Goal: Information Seeking & Learning: Learn about a topic

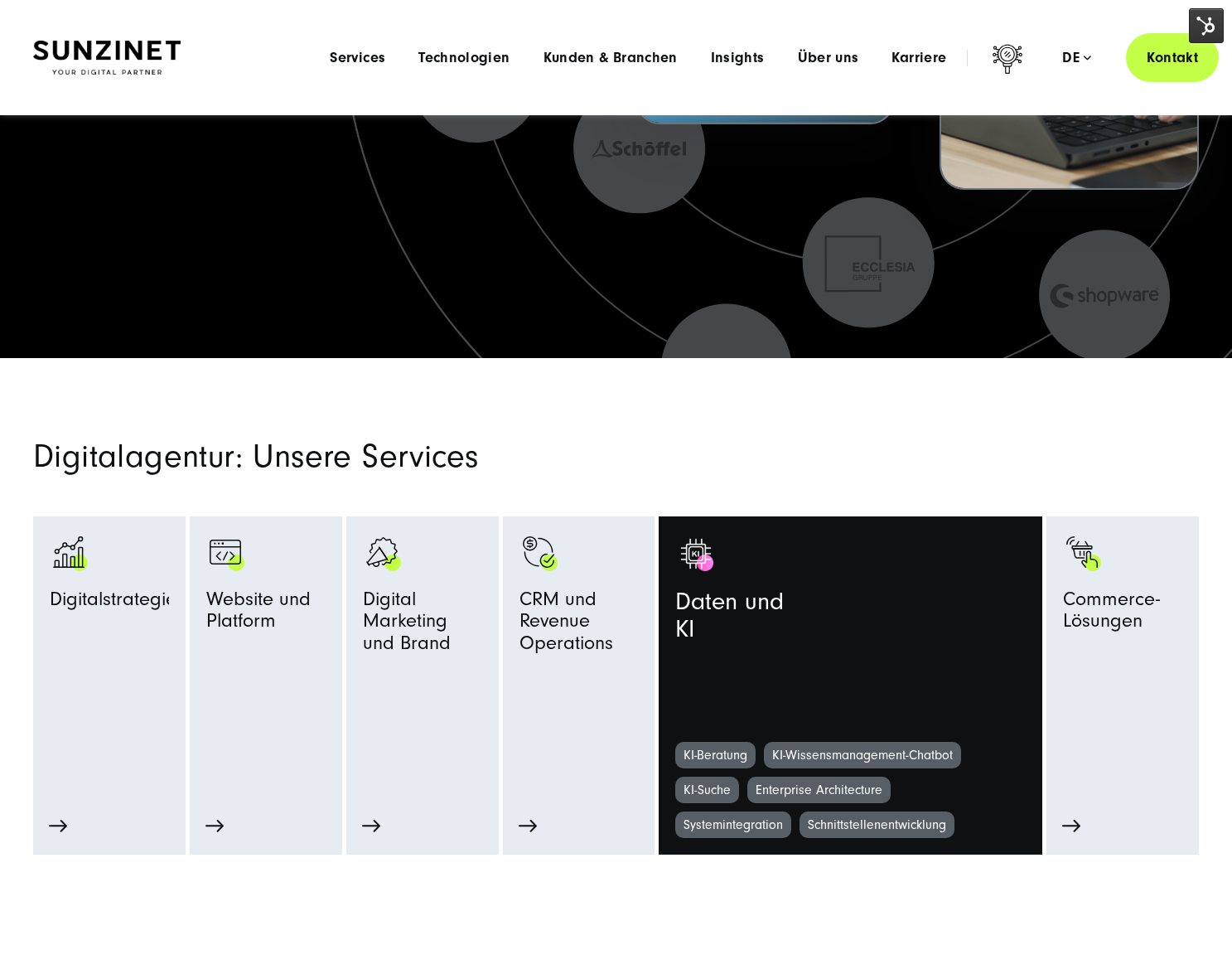
scroll to position [501, 0]
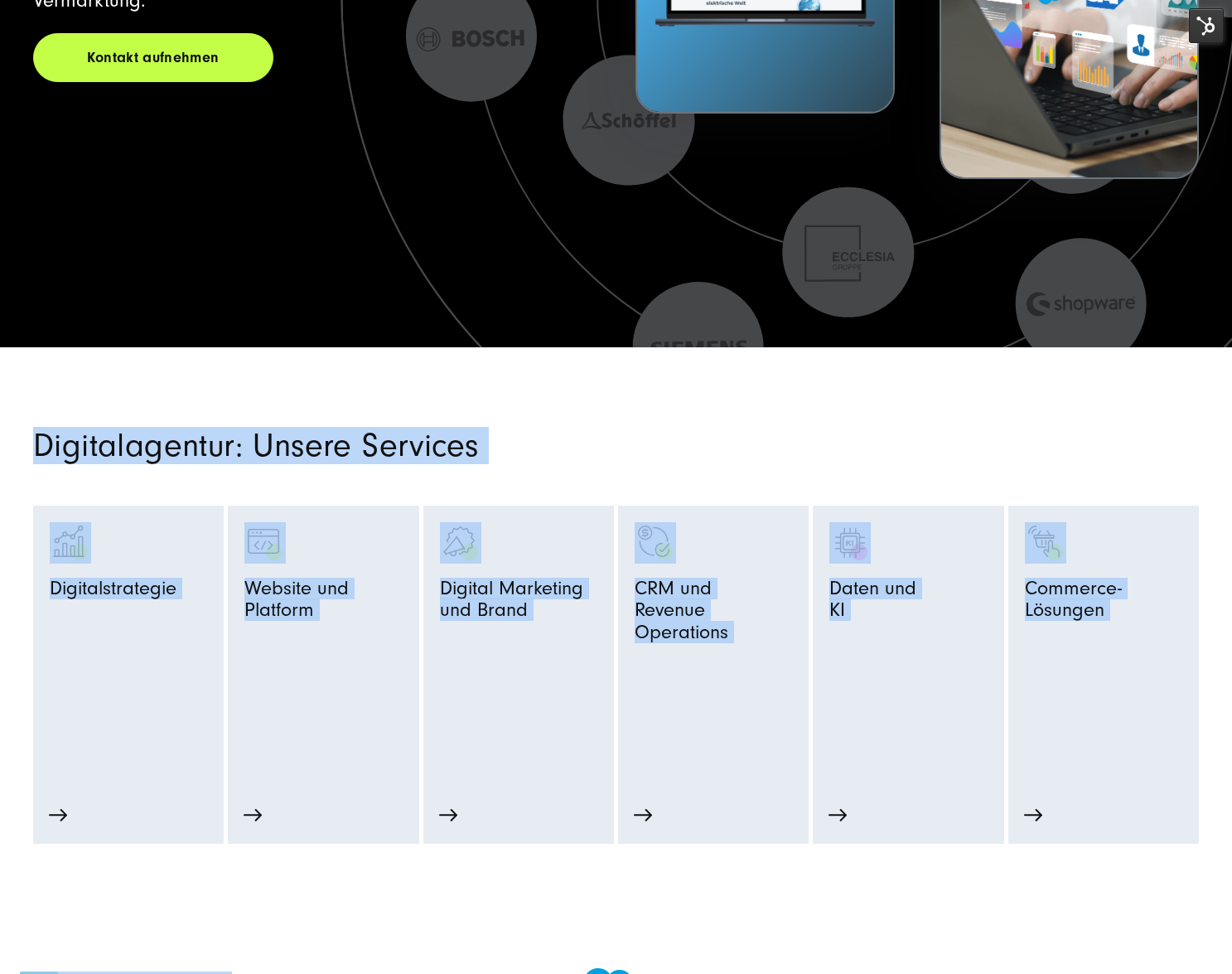
drag, startPoint x: 88, startPoint y: 394, endPoint x: 1197, endPoint y: 874, distance: 1208.4
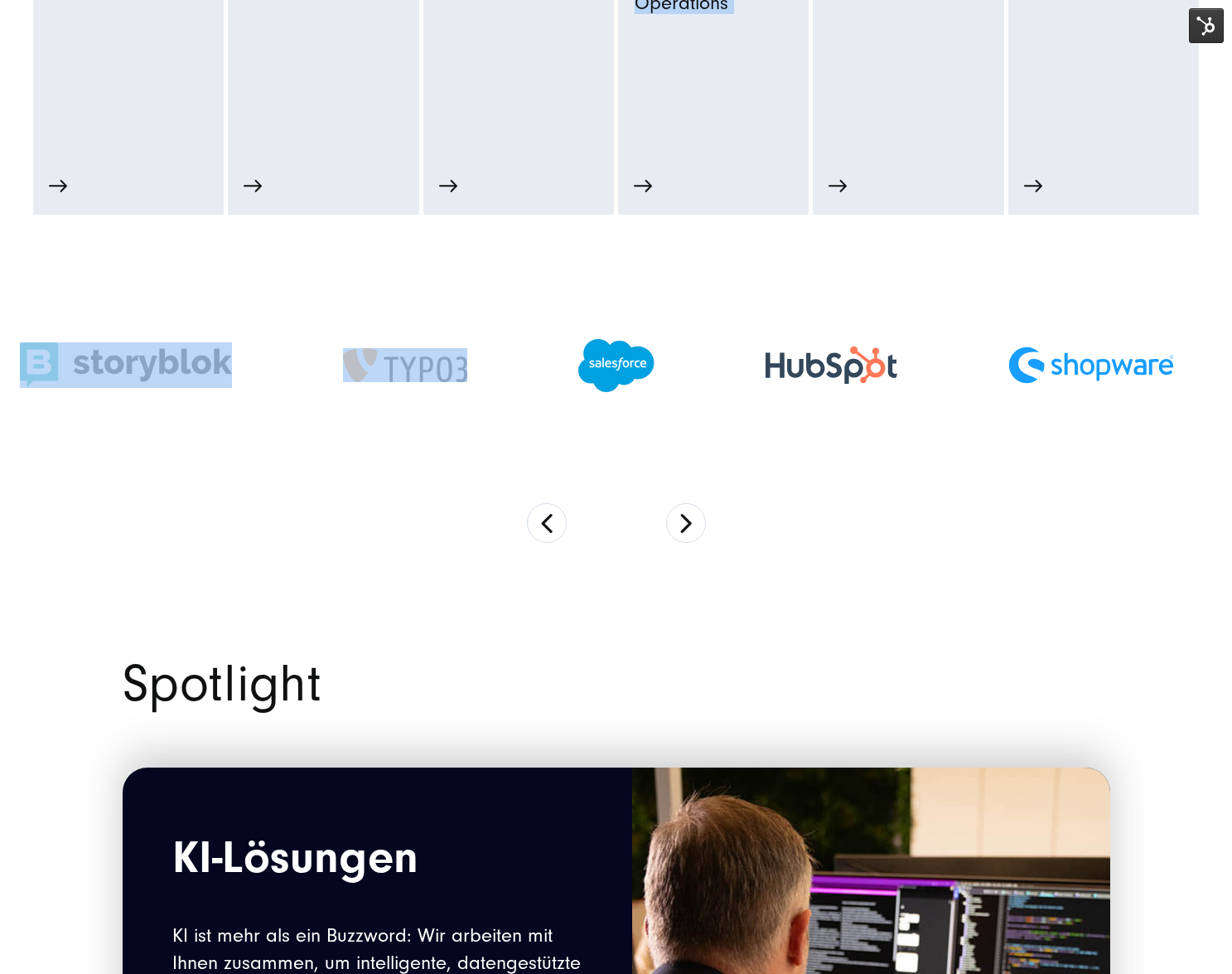
scroll to position [1318, 0]
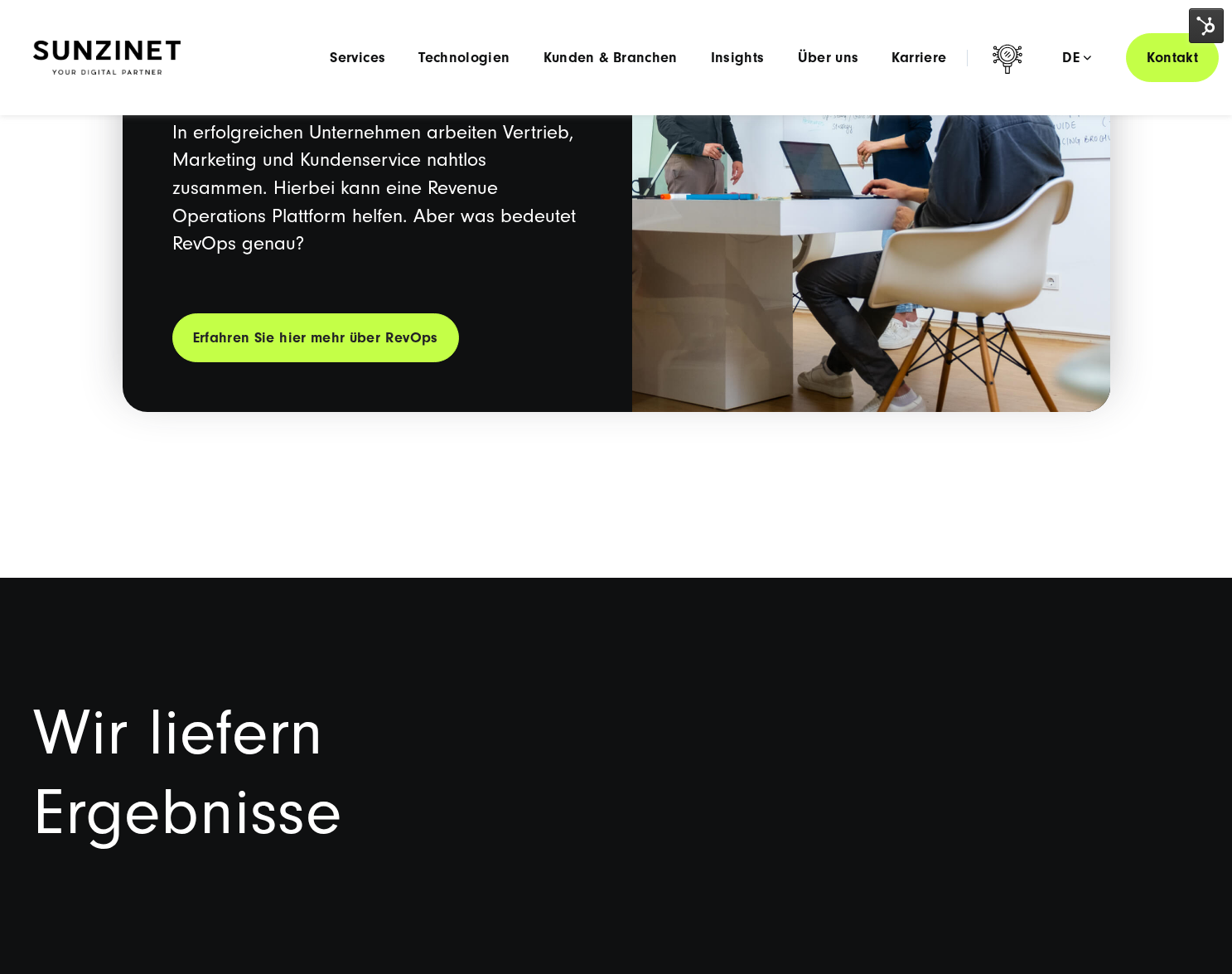
scroll to position [3010, 0]
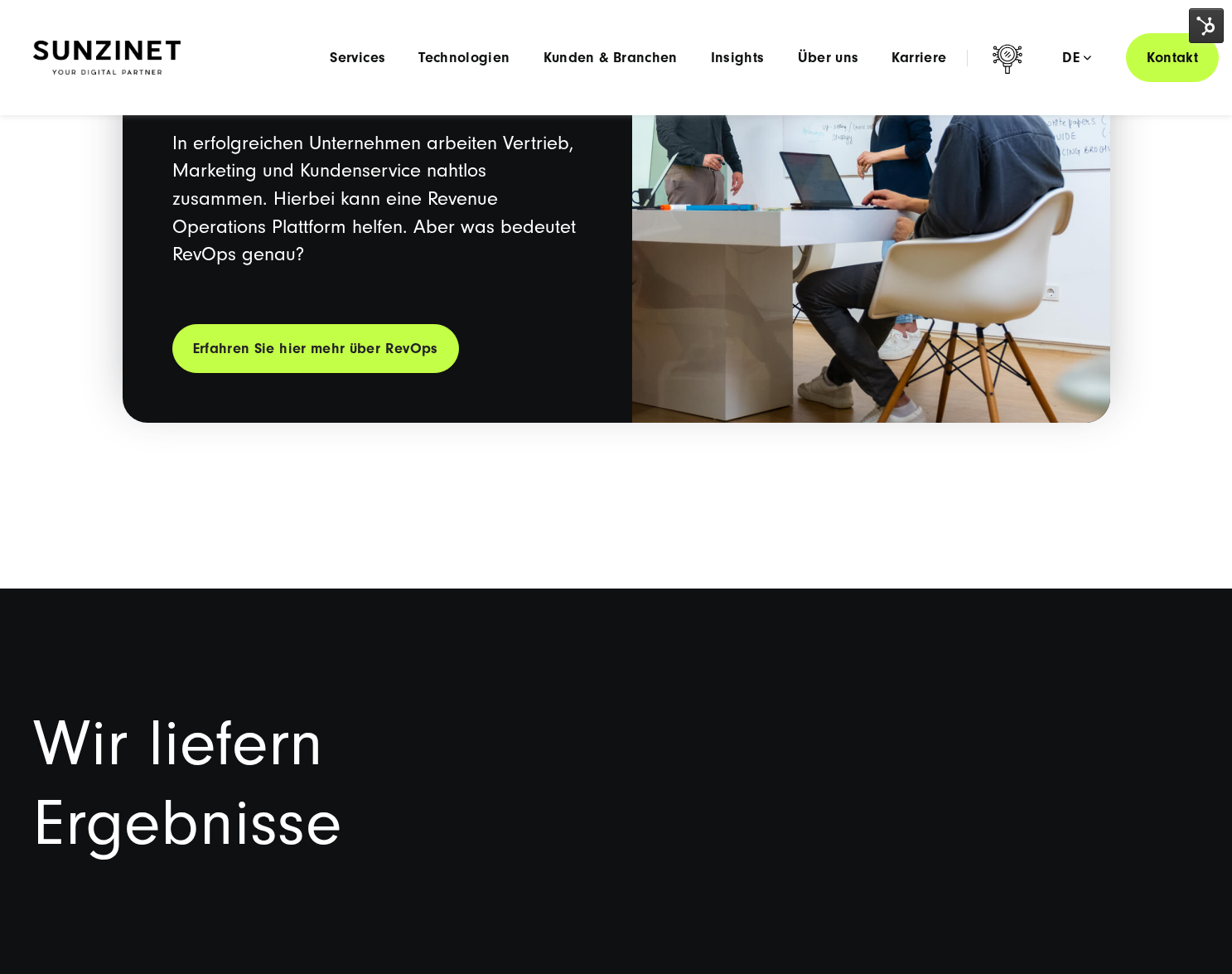
drag, startPoint x: 132, startPoint y: 183, endPoint x: 759, endPoint y: 663, distance: 789.6
drag, startPoint x: 228, startPoint y: 665, endPoint x: 219, endPoint y: 665, distance: 9.0
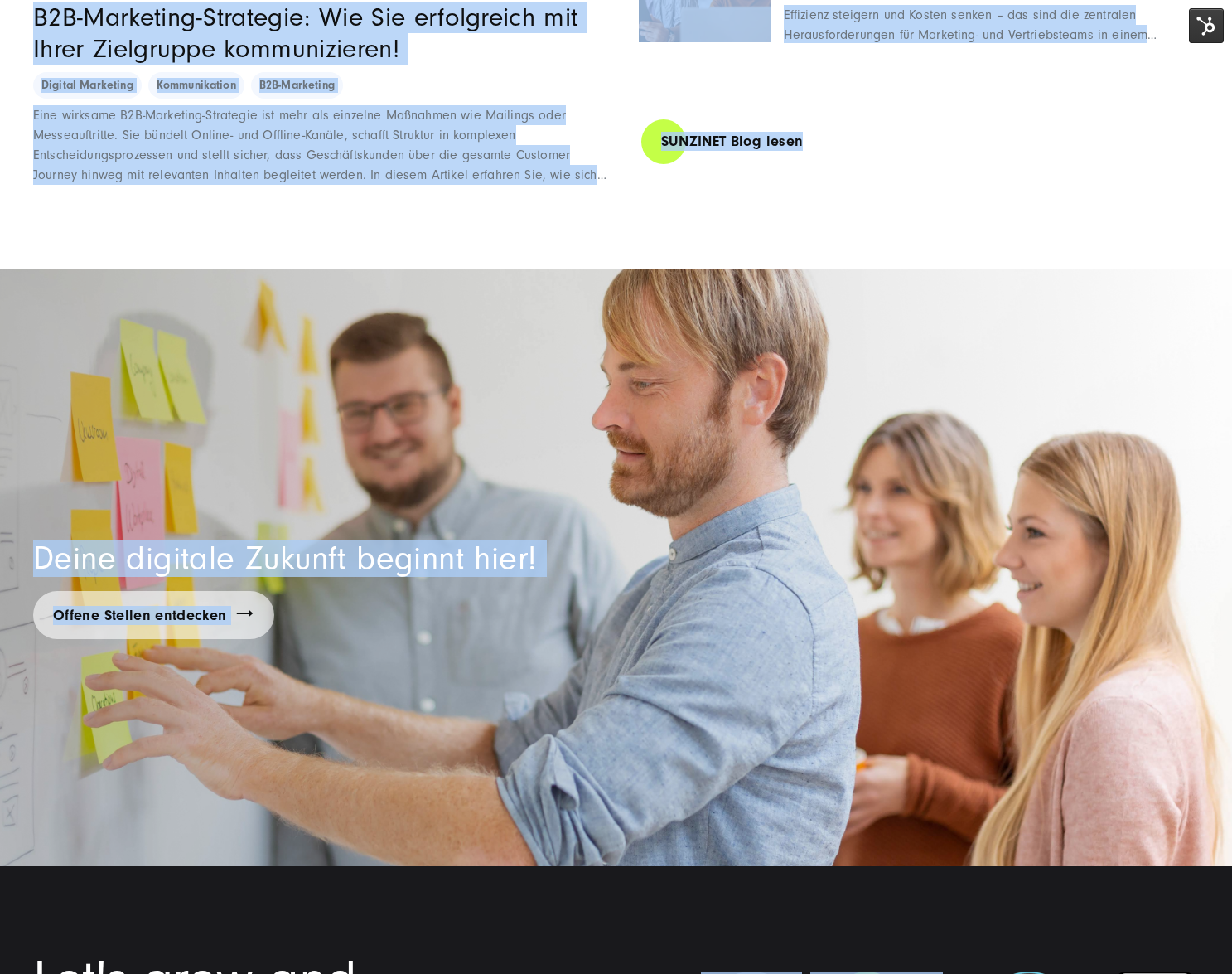
scroll to position [12686, 0]
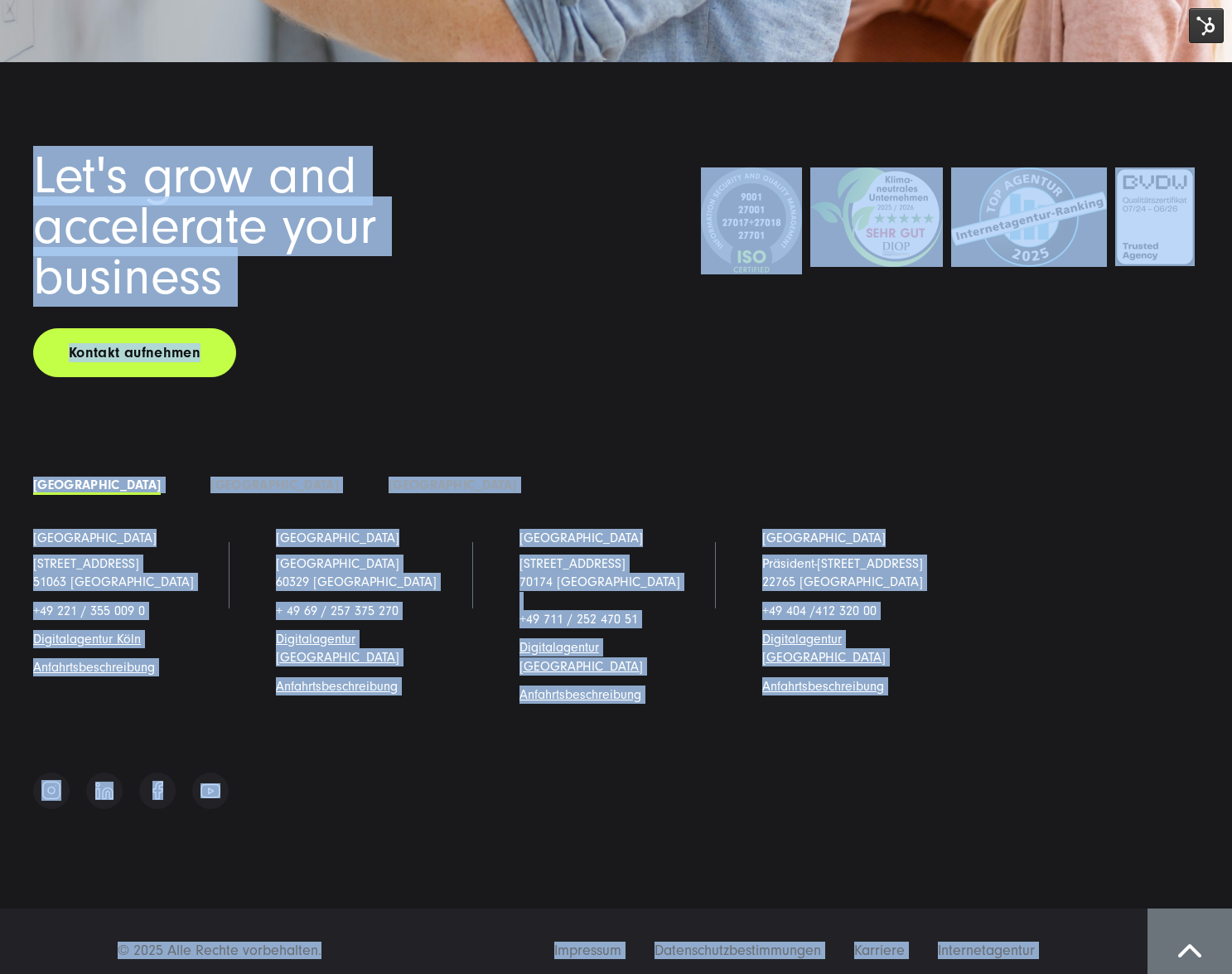
drag, startPoint x: 121, startPoint y: 652, endPoint x: 379, endPoint y: 932, distance: 380.7
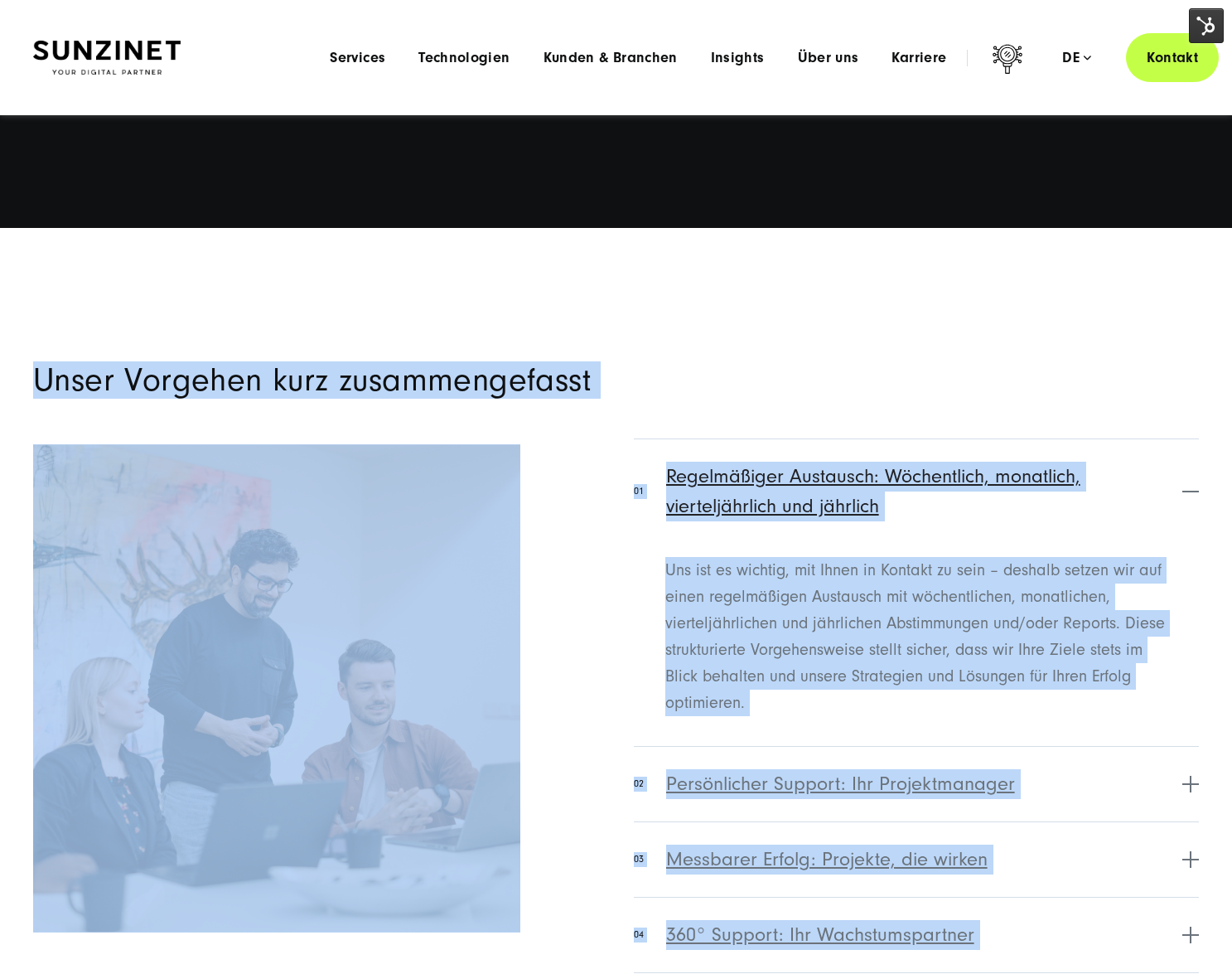
scroll to position [0, 0]
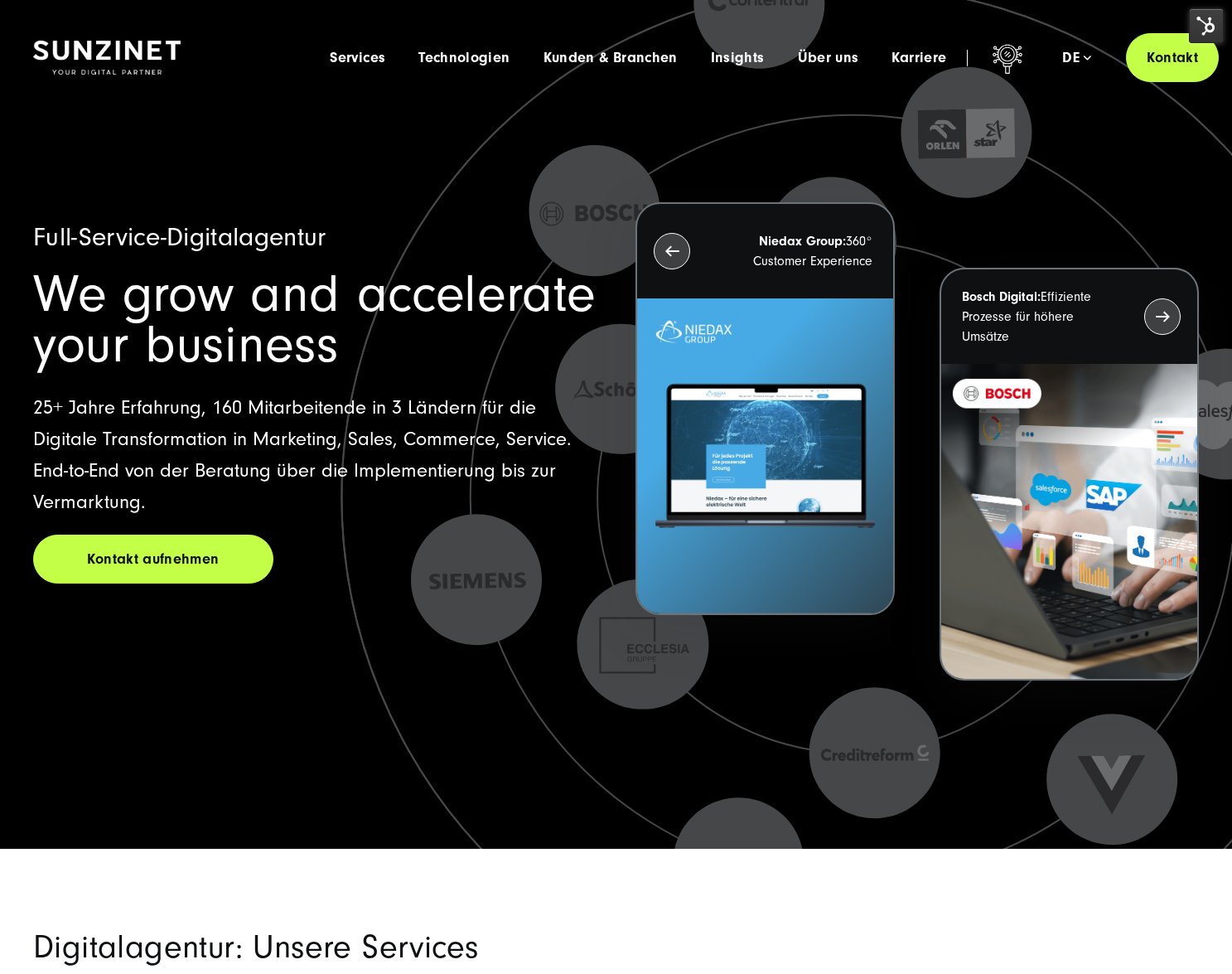
drag, startPoint x: 143, startPoint y: 523, endPoint x: 146, endPoint y: 492, distance: 31.1
click at [146, 492] on div "Full-Service-Digitalagentur We grow and accelerate your business 25+ Jahre Erfa…" at bounding box center [315, 403] width 564 height 362
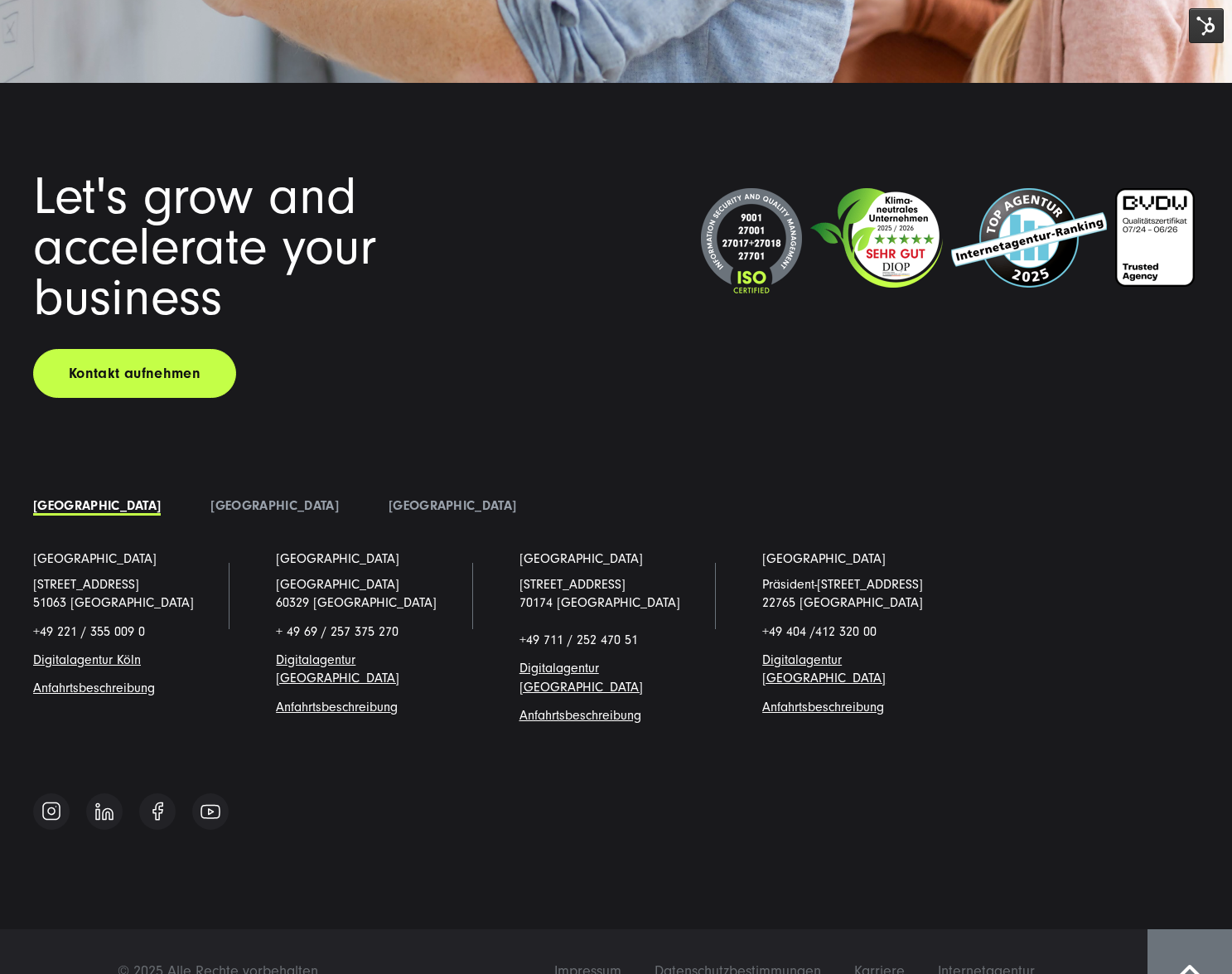
scroll to position [12686, 0]
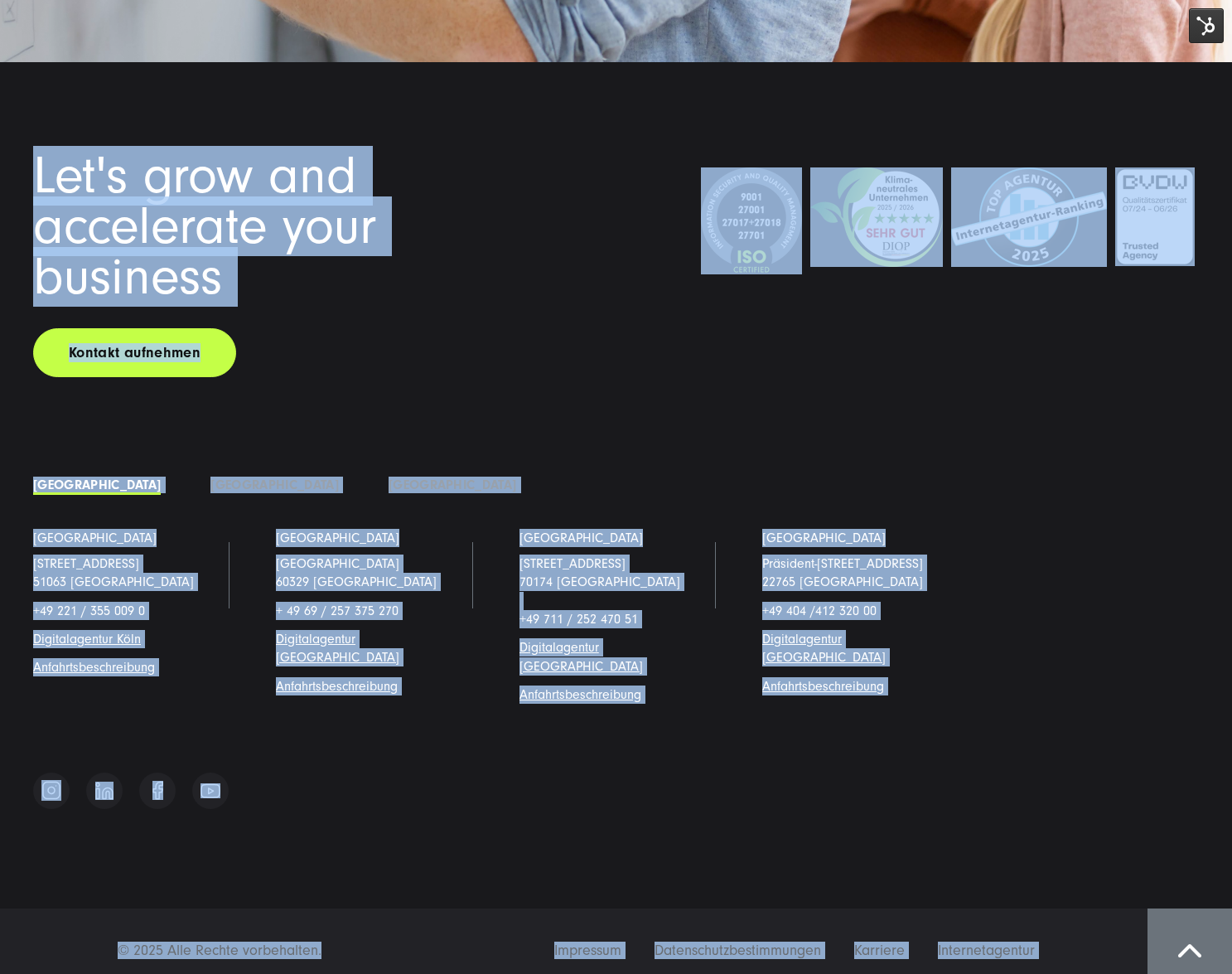
drag, startPoint x: 28, startPoint y: 12, endPoint x: 365, endPoint y: 931, distance: 978.8
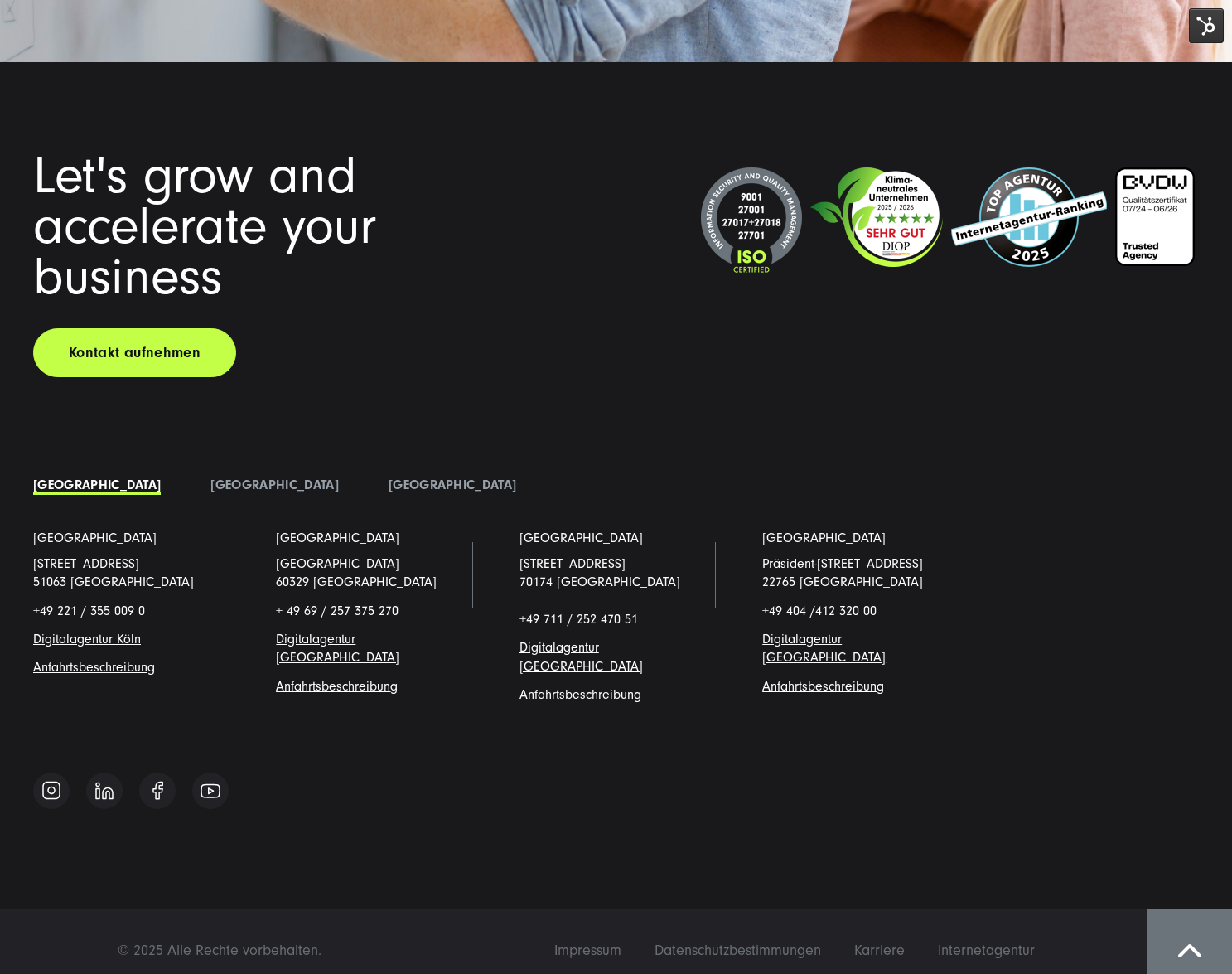
click at [492, 340] on div "Kontakt aufnehmen" at bounding box center [266, 352] width 464 height 49
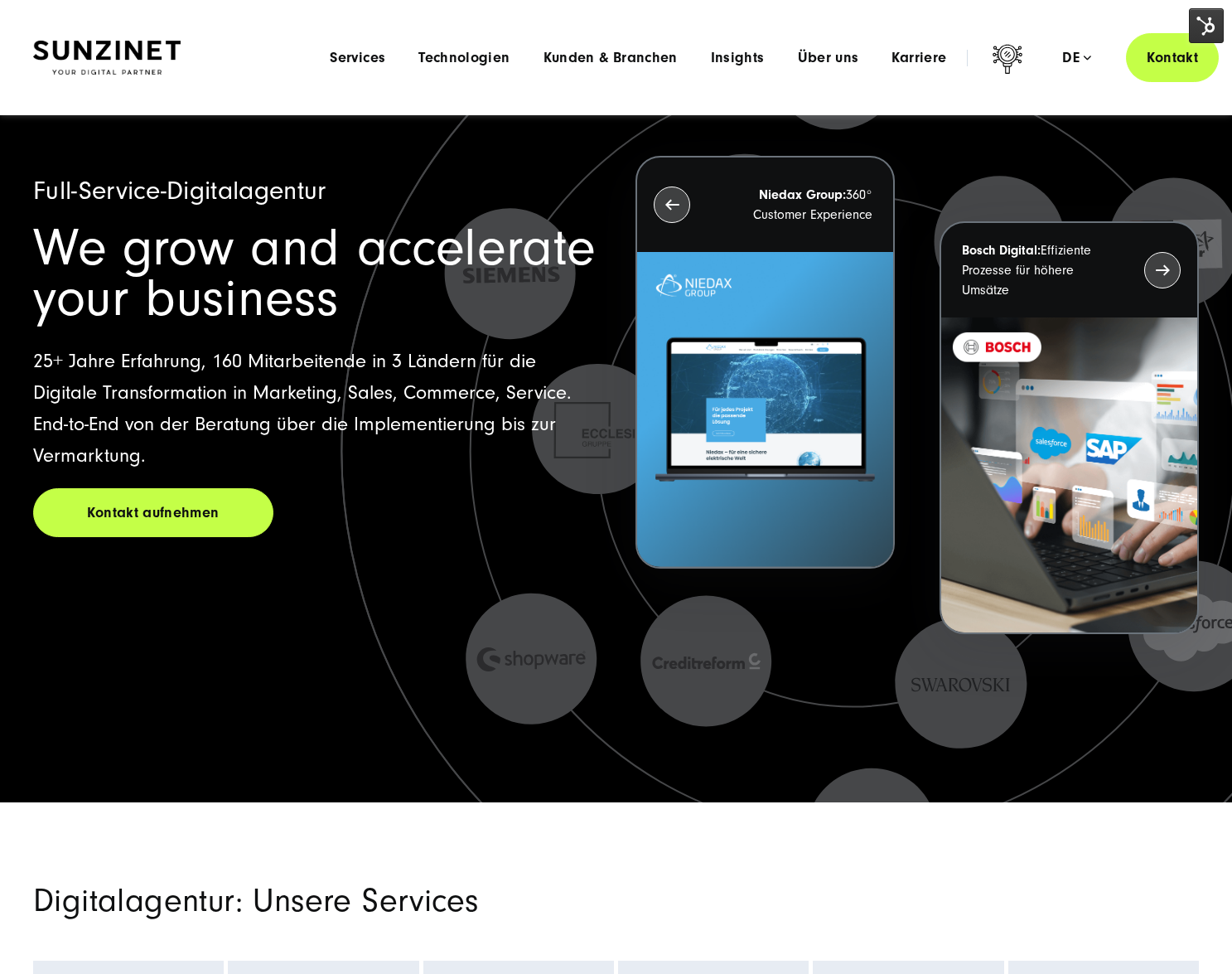
scroll to position [0, 0]
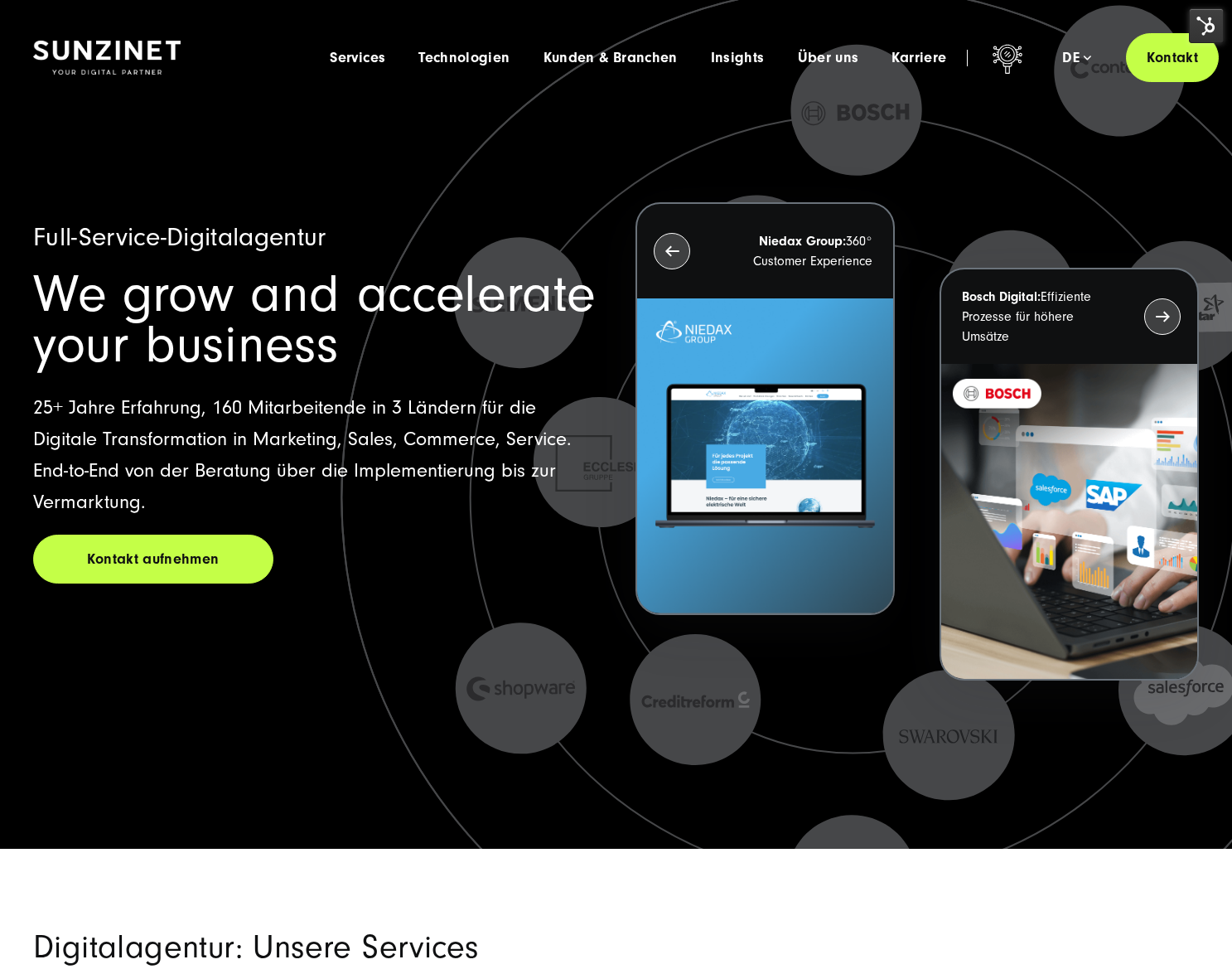
drag, startPoint x: 104, startPoint y: 344, endPoint x: 105, endPoint y: 295, distance: 49.0
click at [107, 306] on span "We grow and accelerate your business" at bounding box center [314, 319] width 563 height 110
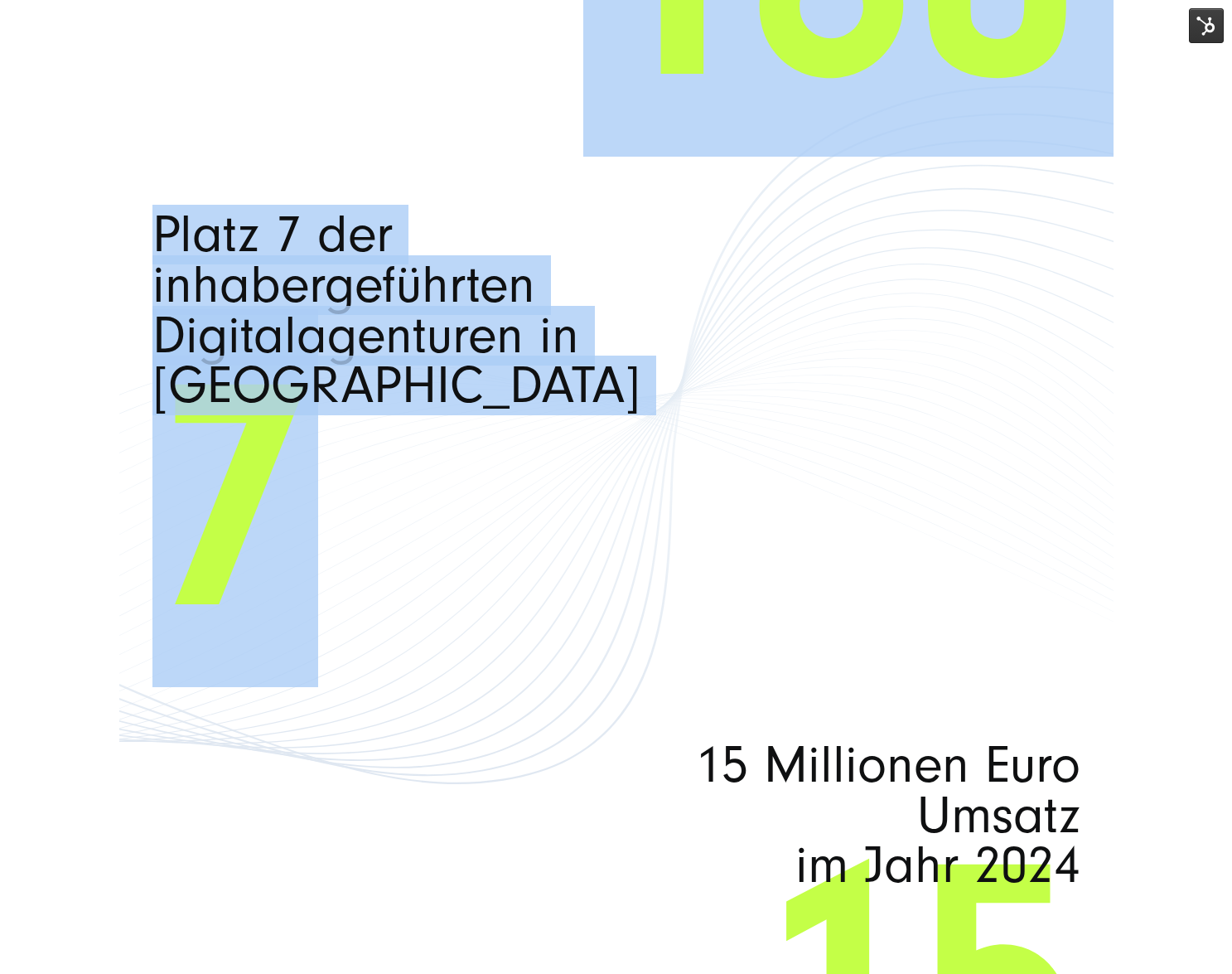
scroll to position [12686, 0]
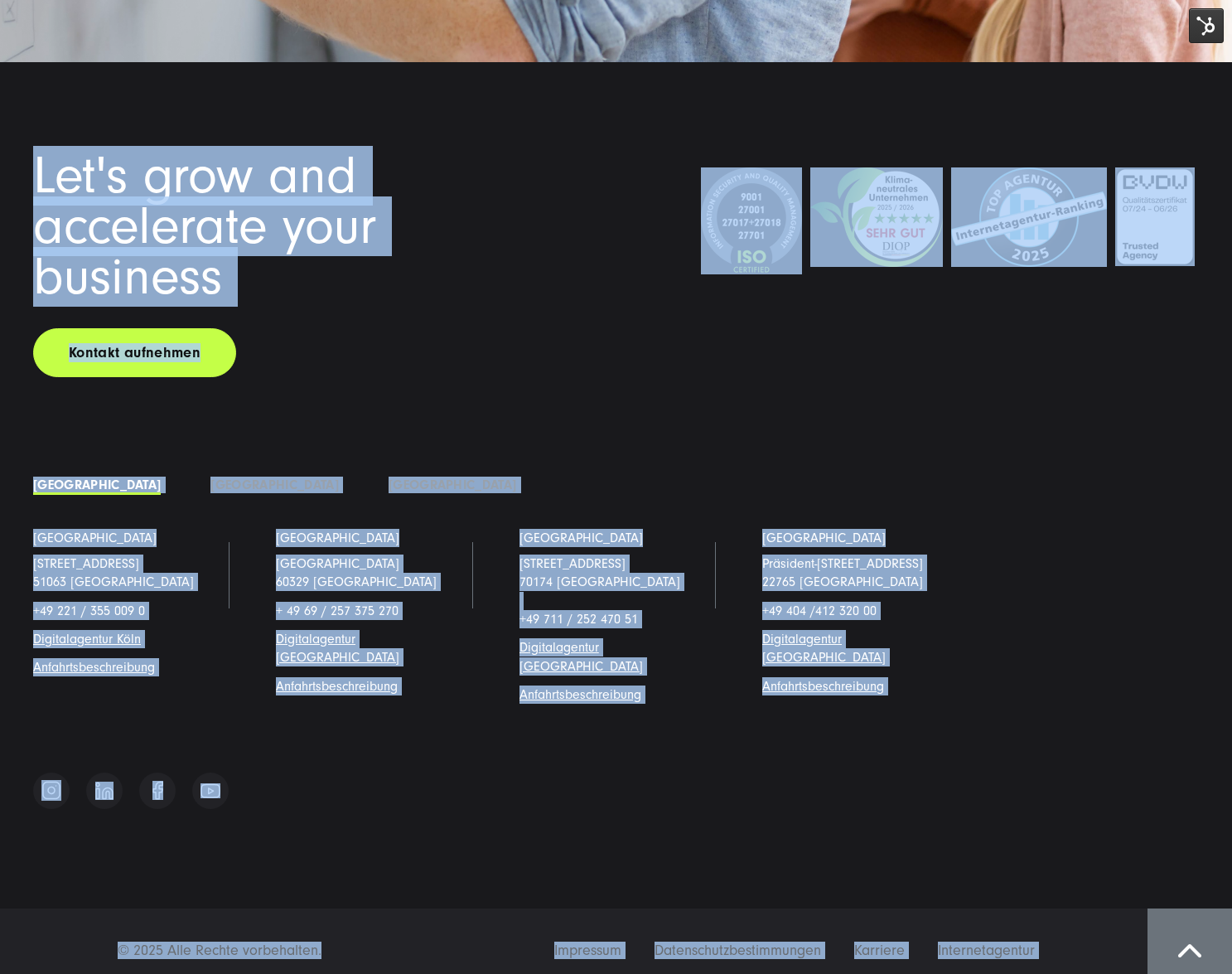
drag, startPoint x: 93, startPoint y: 116, endPoint x: 318, endPoint y: 905, distance: 820.5
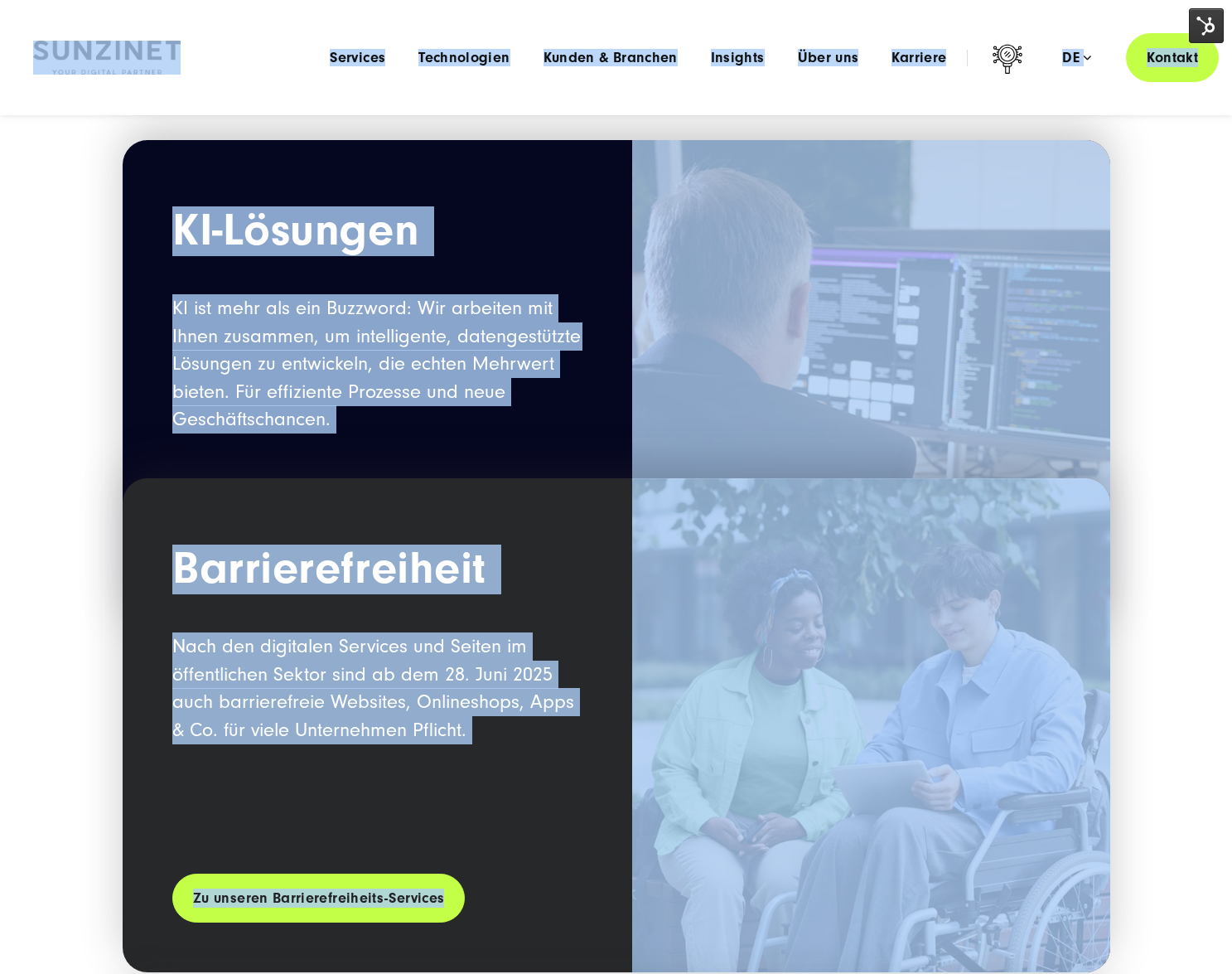
scroll to position [0, 0]
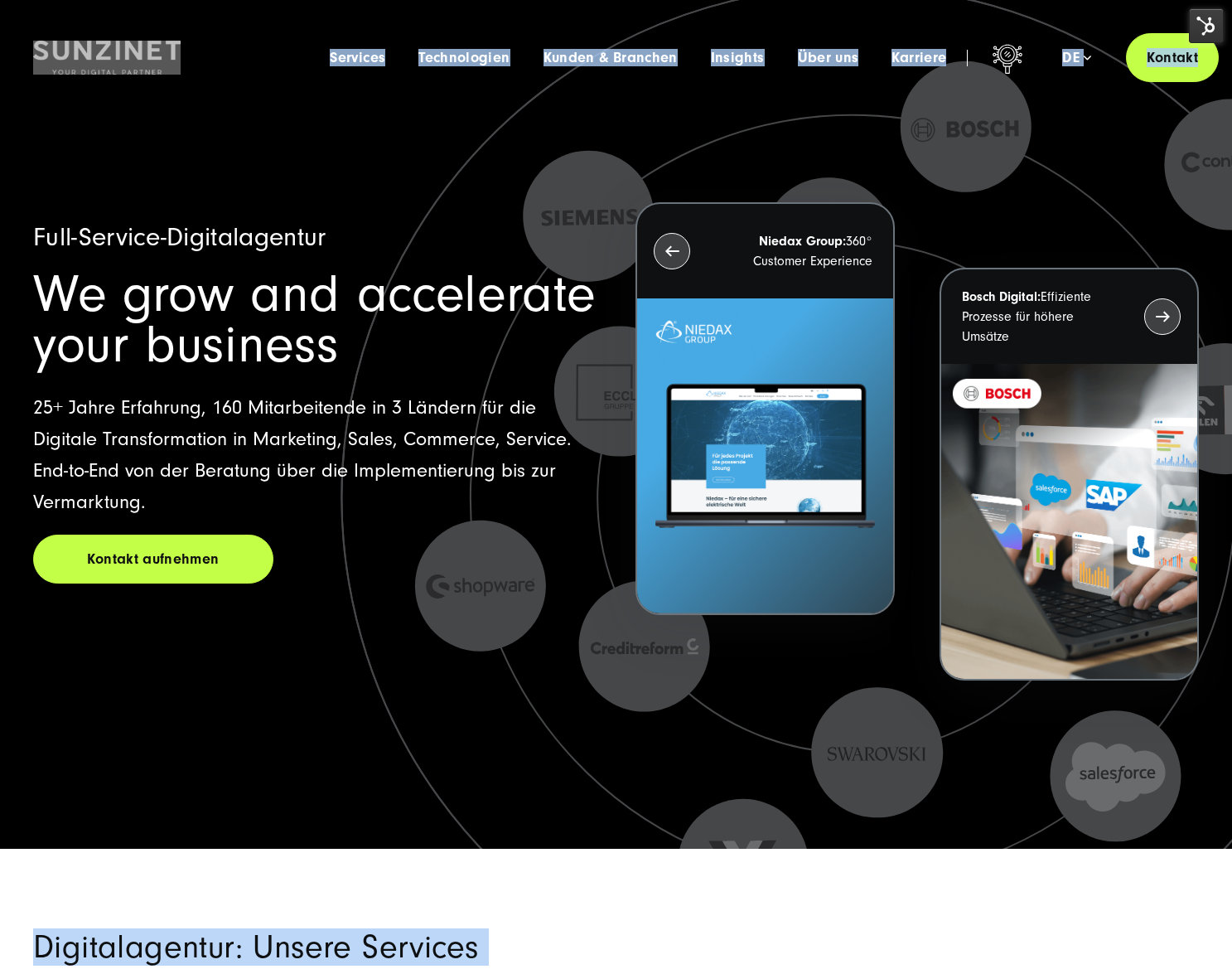
drag, startPoint x: 247, startPoint y: 393, endPoint x: 158, endPoint y: 380, distance: 89.9
click at [247, 393] on p "25+ Jahre Erfahrung, 160 Mitarbeitende in 3 Ländern für die Digitale Transforma…" at bounding box center [315, 454] width 564 height 126
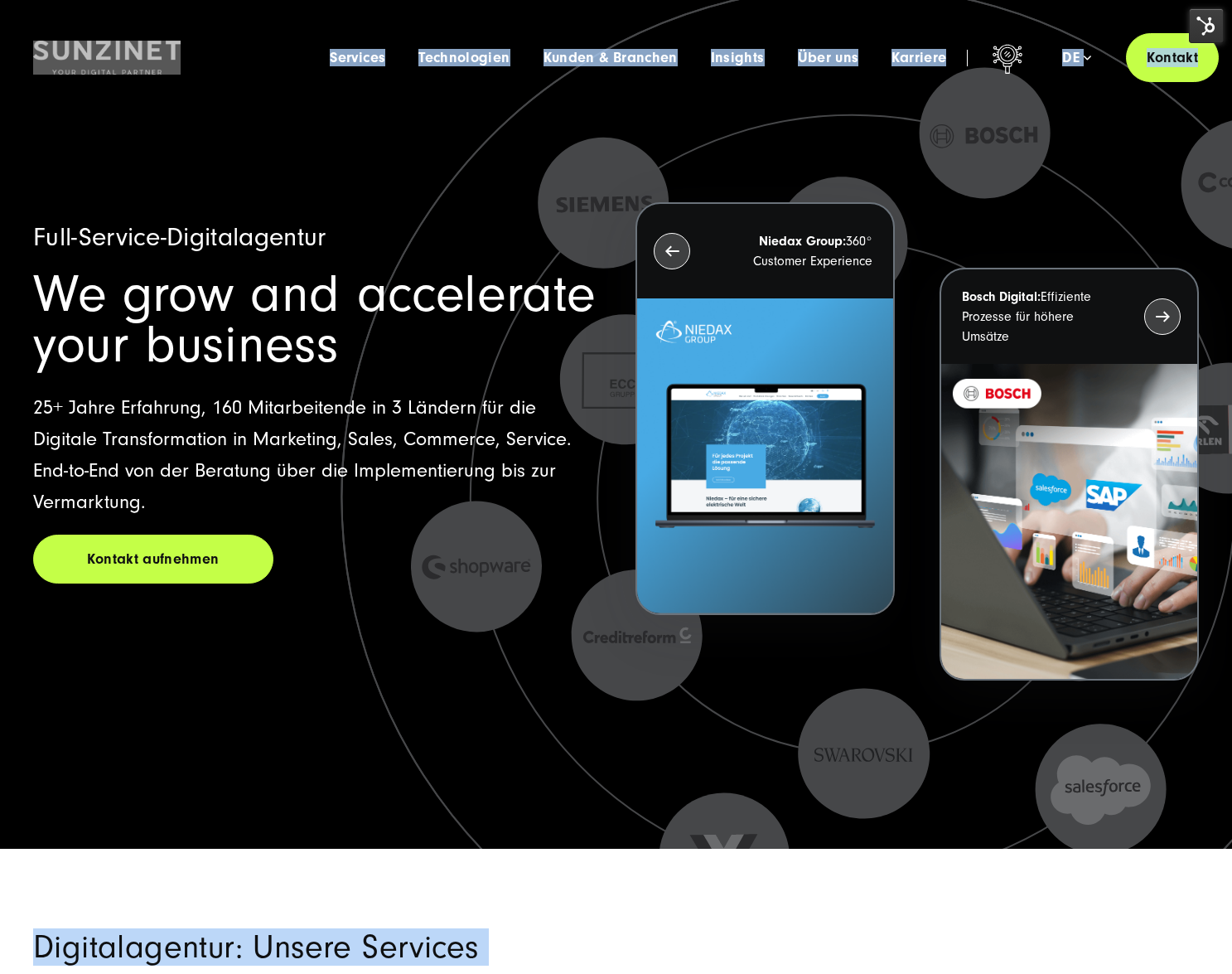
drag, startPoint x: 61, startPoint y: 202, endPoint x: 225, endPoint y: 370, distance: 234.8
click at [223, 370] on div "Full-Service-Digitalagentur We grow and accelerate your business 25+ Jahre Erfa…" at bounding box center [616, 480] width 1232 height 735
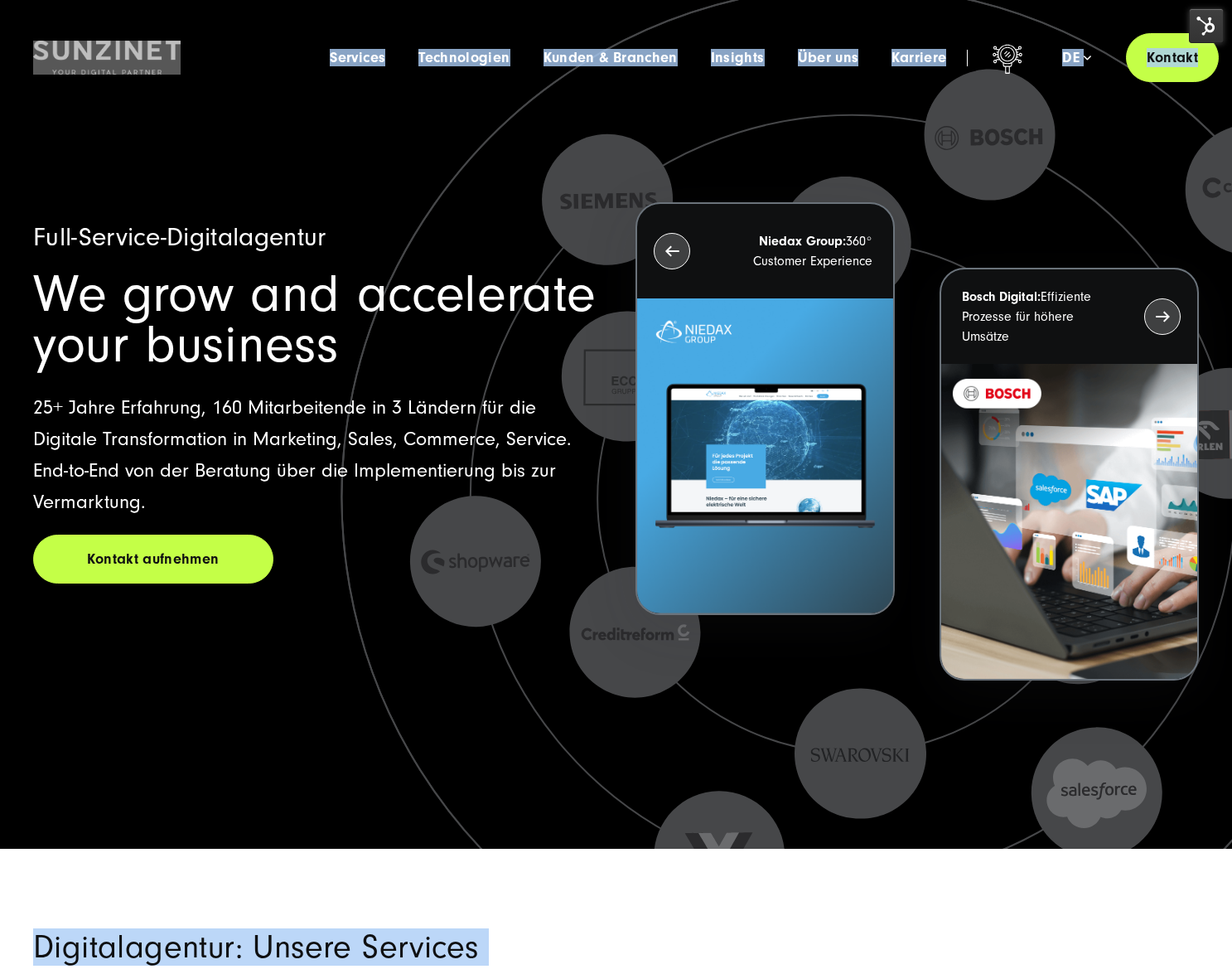
click at [226, 370] on span "We grow and accelerate your business" at bounding box center [314, 319] width 563 height 110
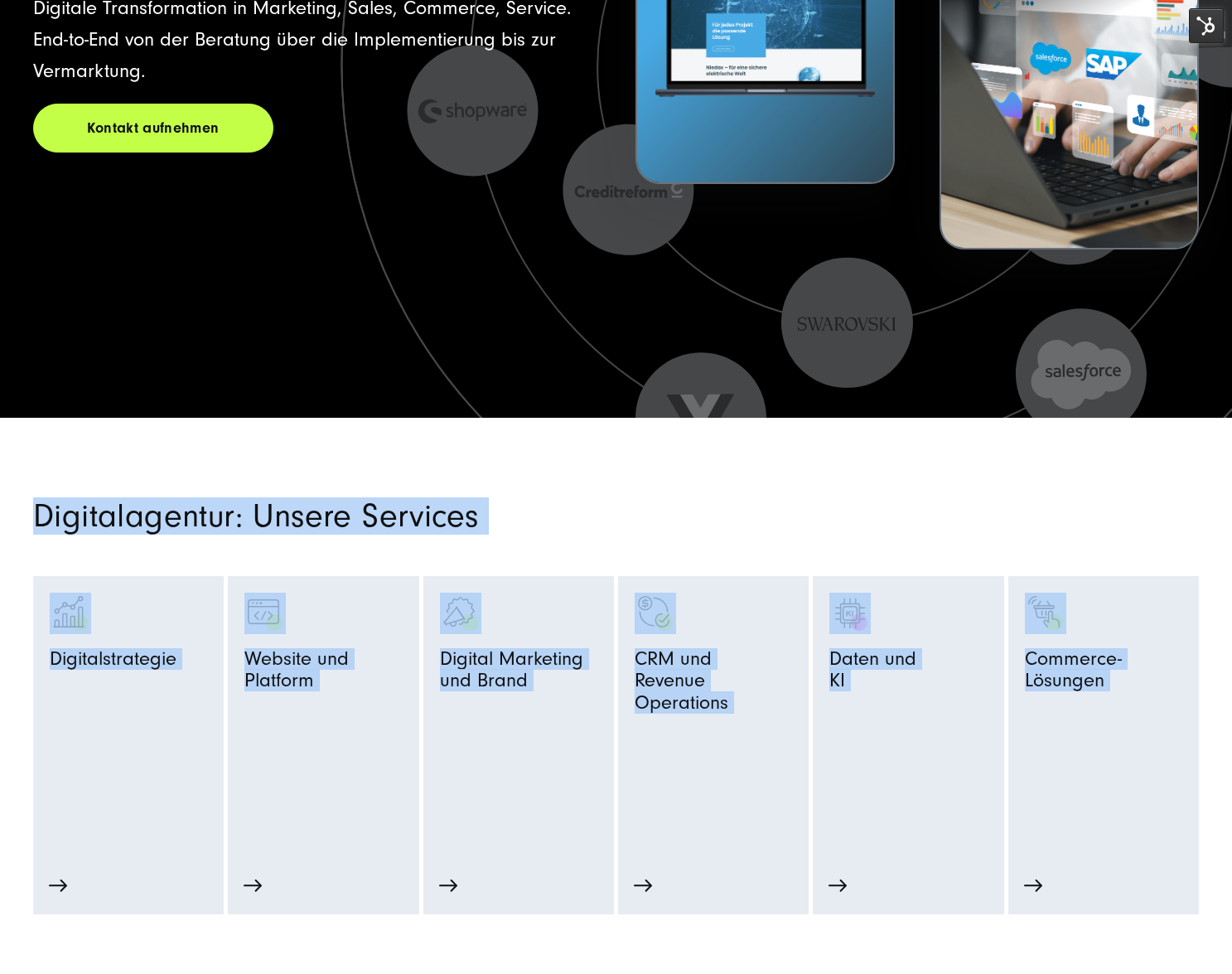
scroll to position [442, 0]
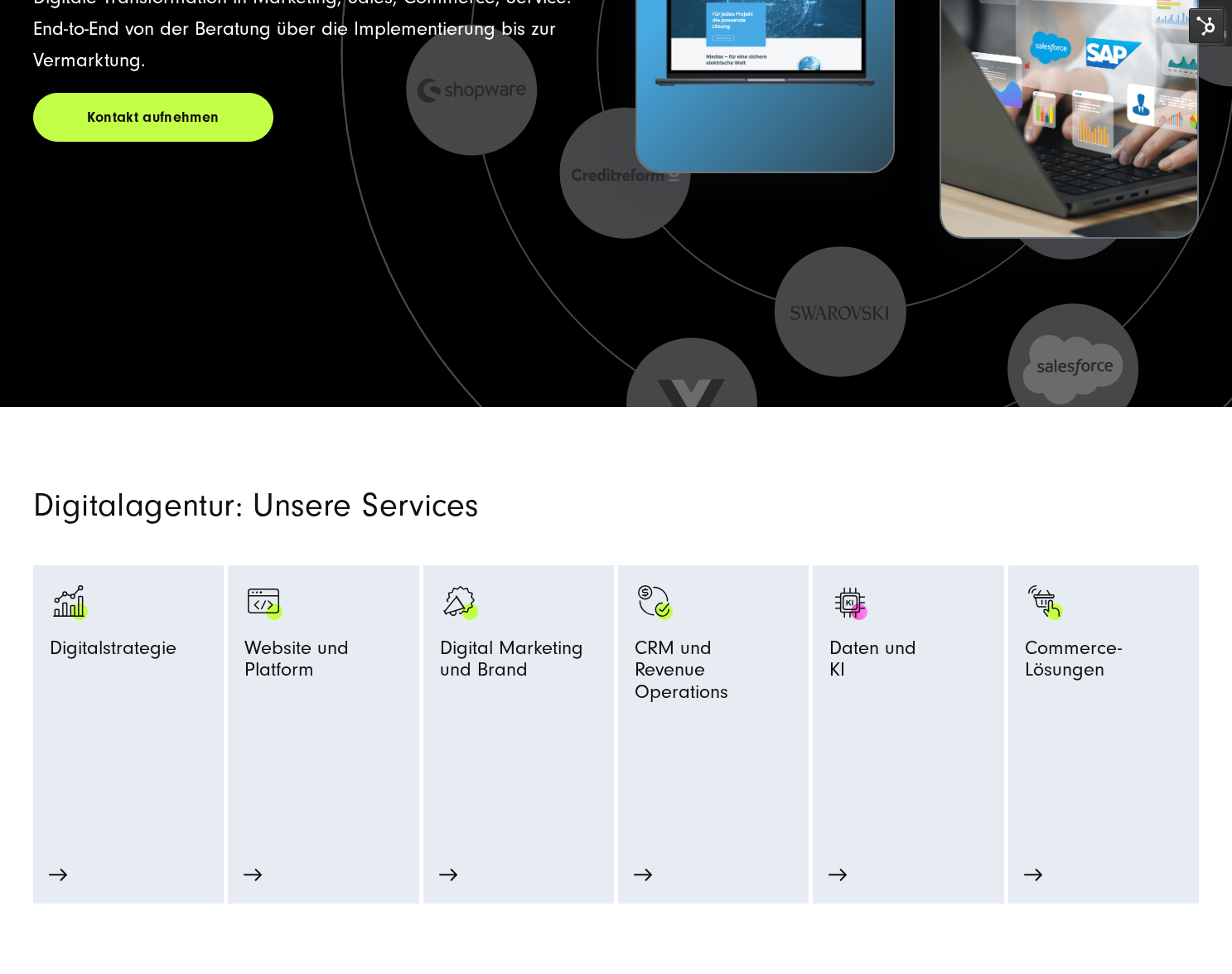
click at [260, 455] on section "Digitalagentur: Unsere Services Digitalstrategie Strategie-Beratung Prozessopti…" at bounding box center [616, 655] width 1232 height 497
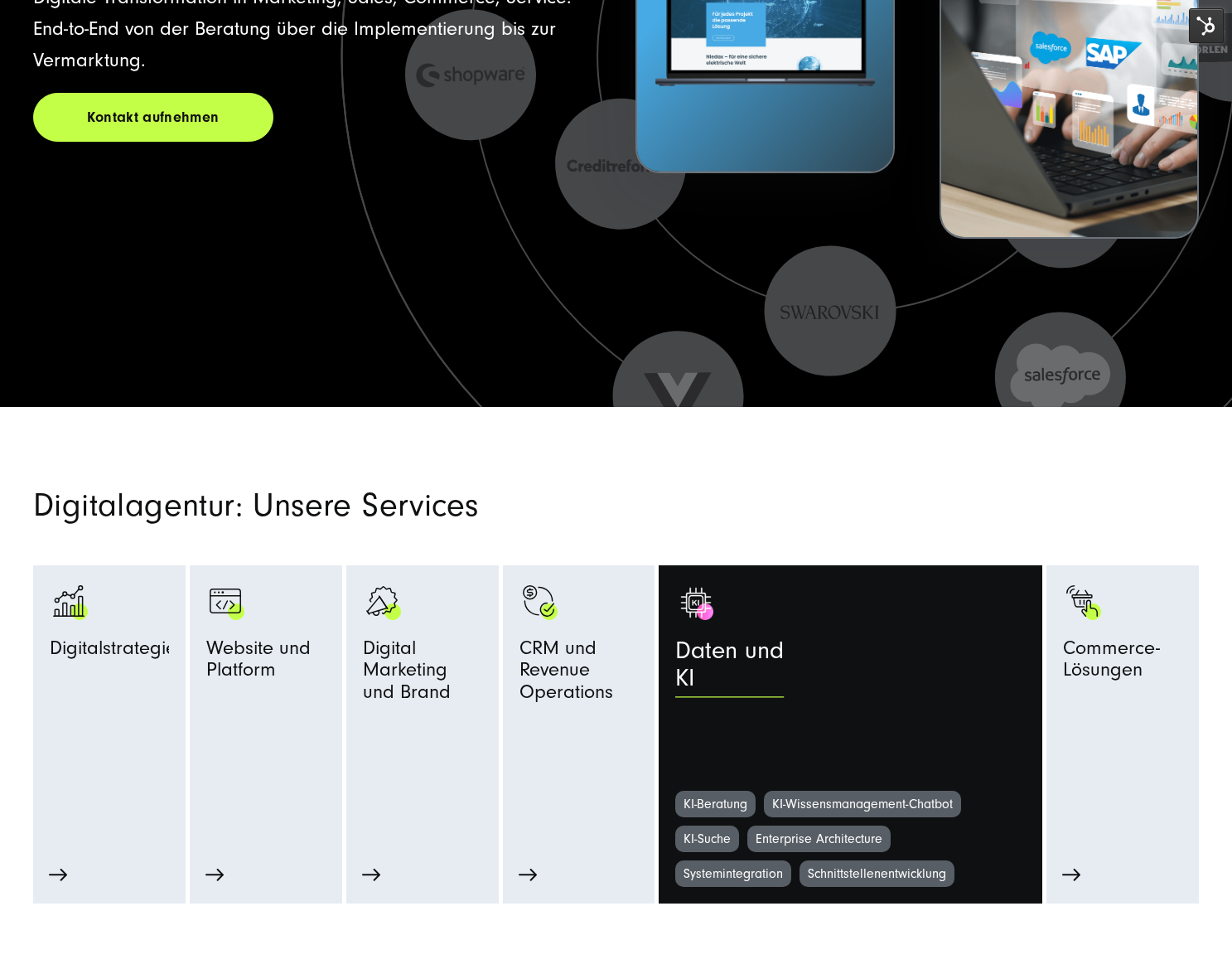
drag, startPoint x: 153, startPoint y: 444, endPoint x: 969, endPoint y: 736, distance: 866.7
click at [969, 736] on section "Digitalagentur: Unsere Services Digitalstrategie Strategie-Beratung Prozessopti…" at bounding box center [616, 655] width 1232 height 497
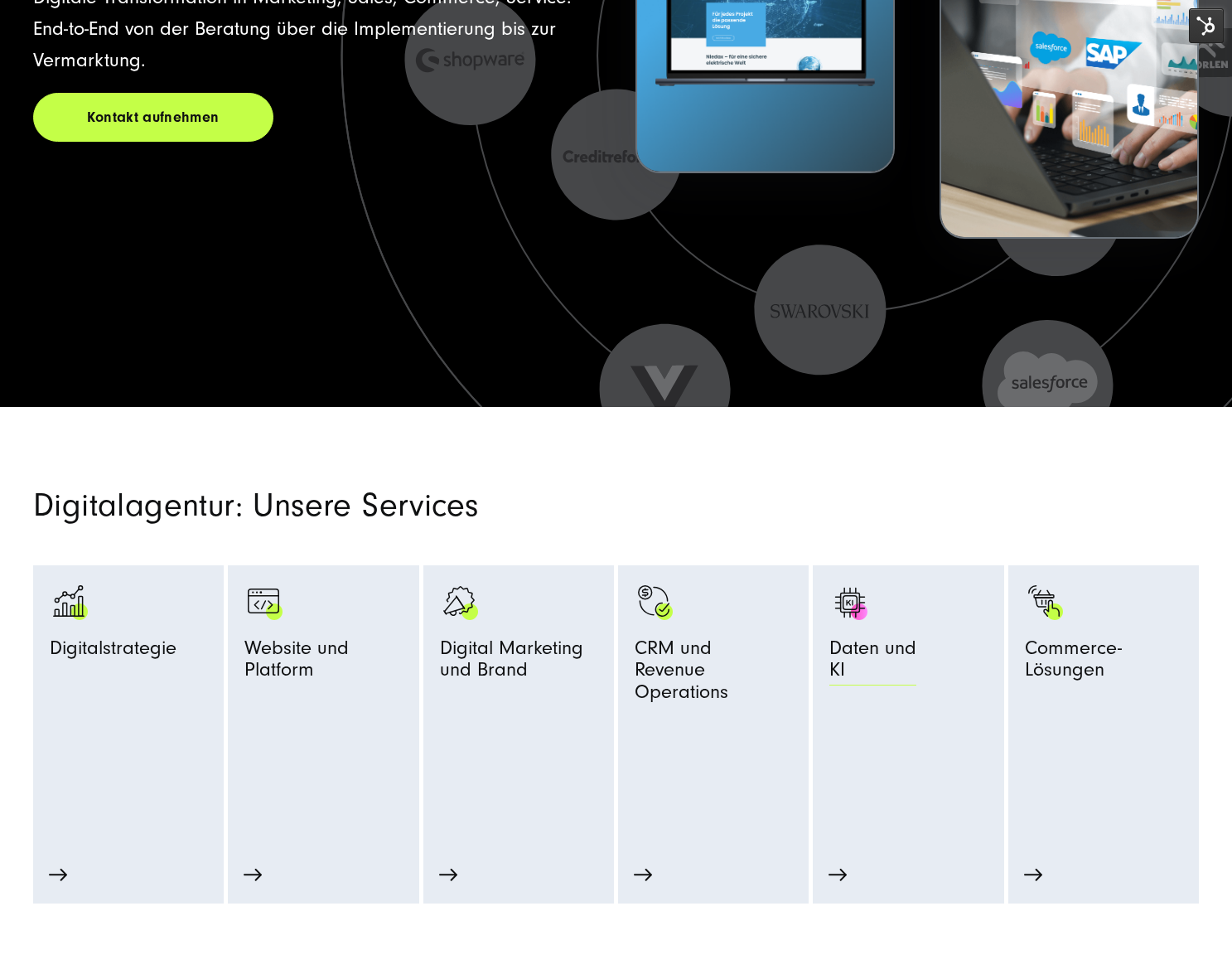
click at [902, 709] on link "Daten und KI" at bounding box center [908, 686] width 157 height 209
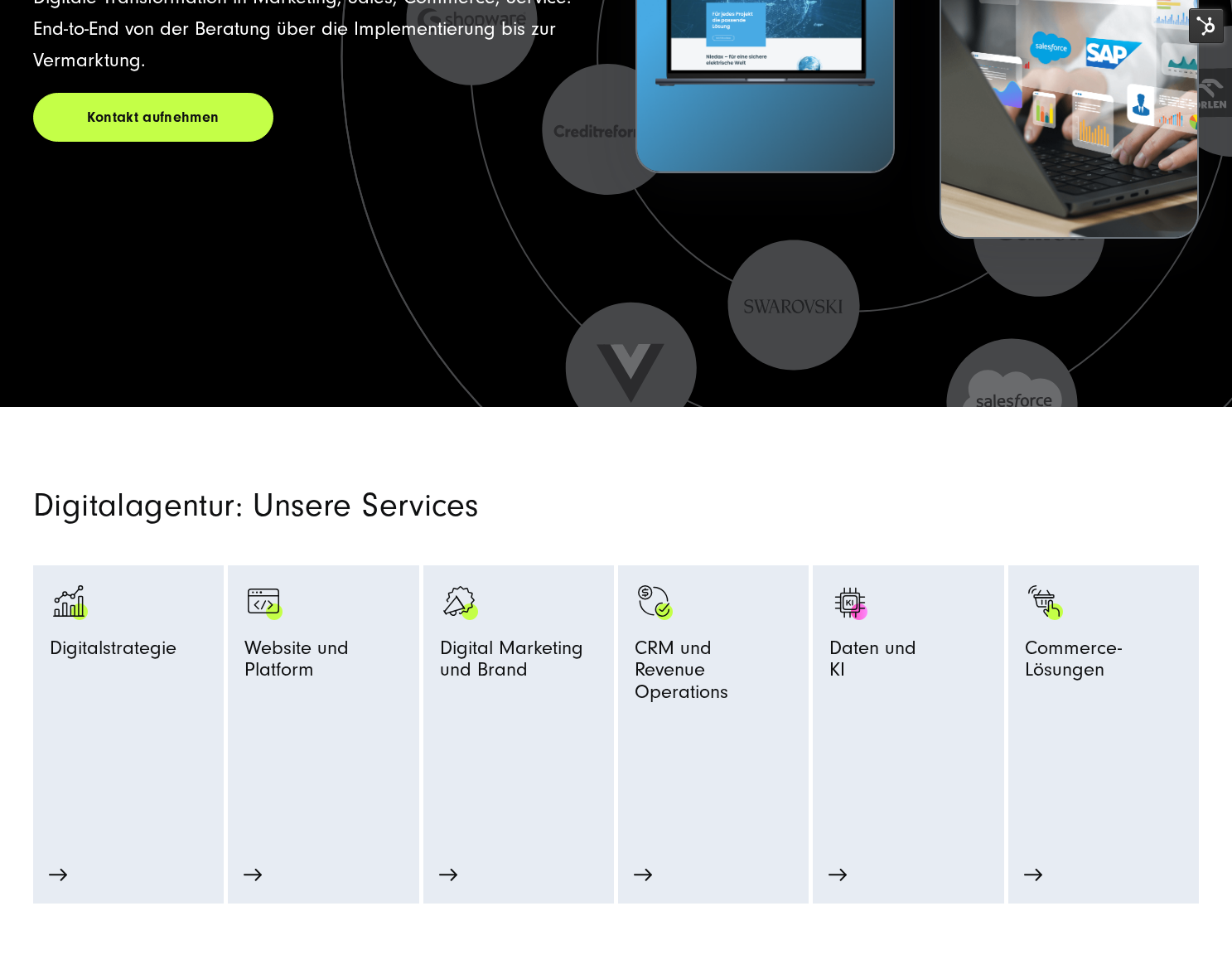
click at [686, 462] on section "Digitalagentur: Unsere Services Digitalstrategie Strategie-Beratung Prozessopti…" at bounding box center [616, 655] width 1232 height 497
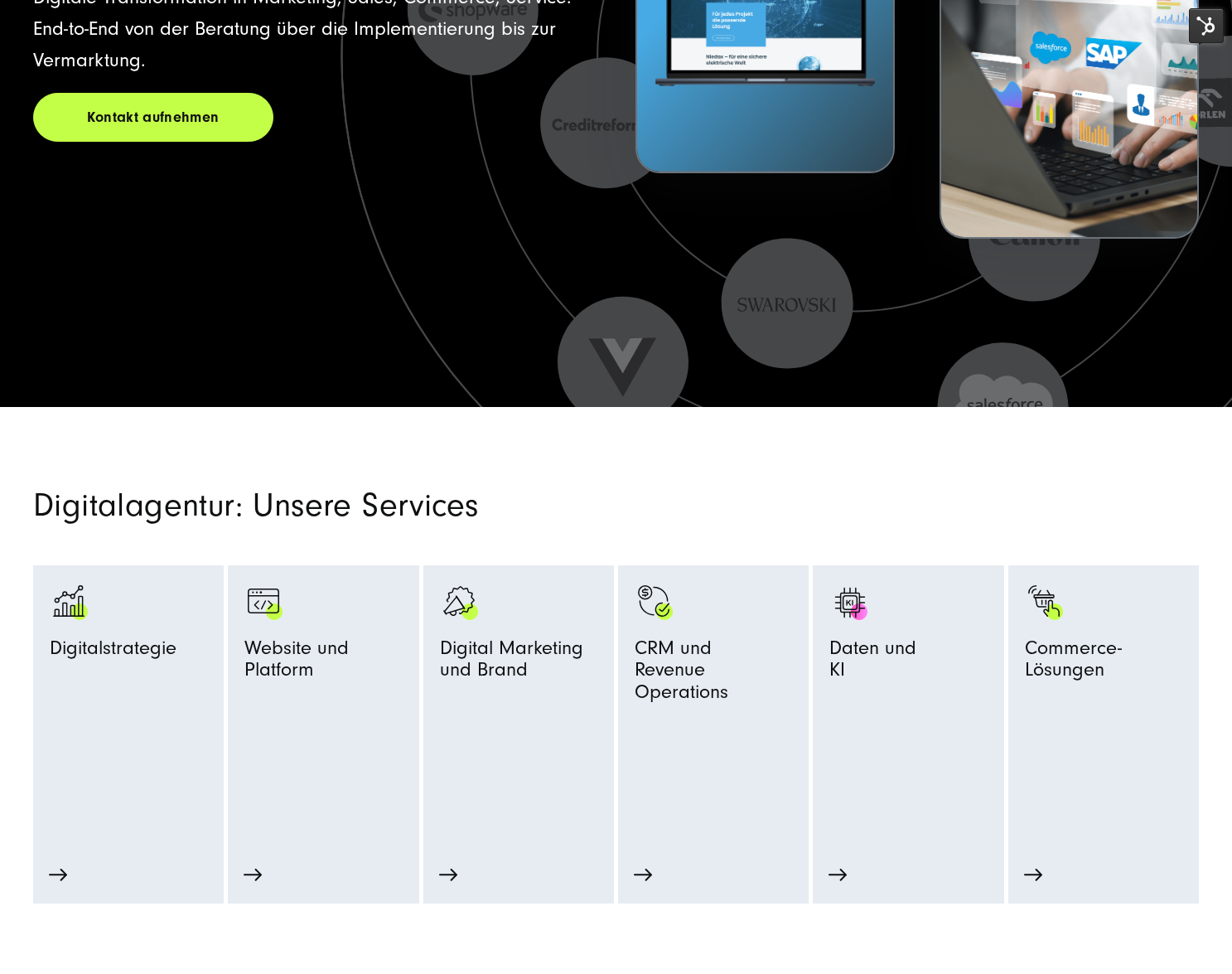
scroll to position [0, 0]
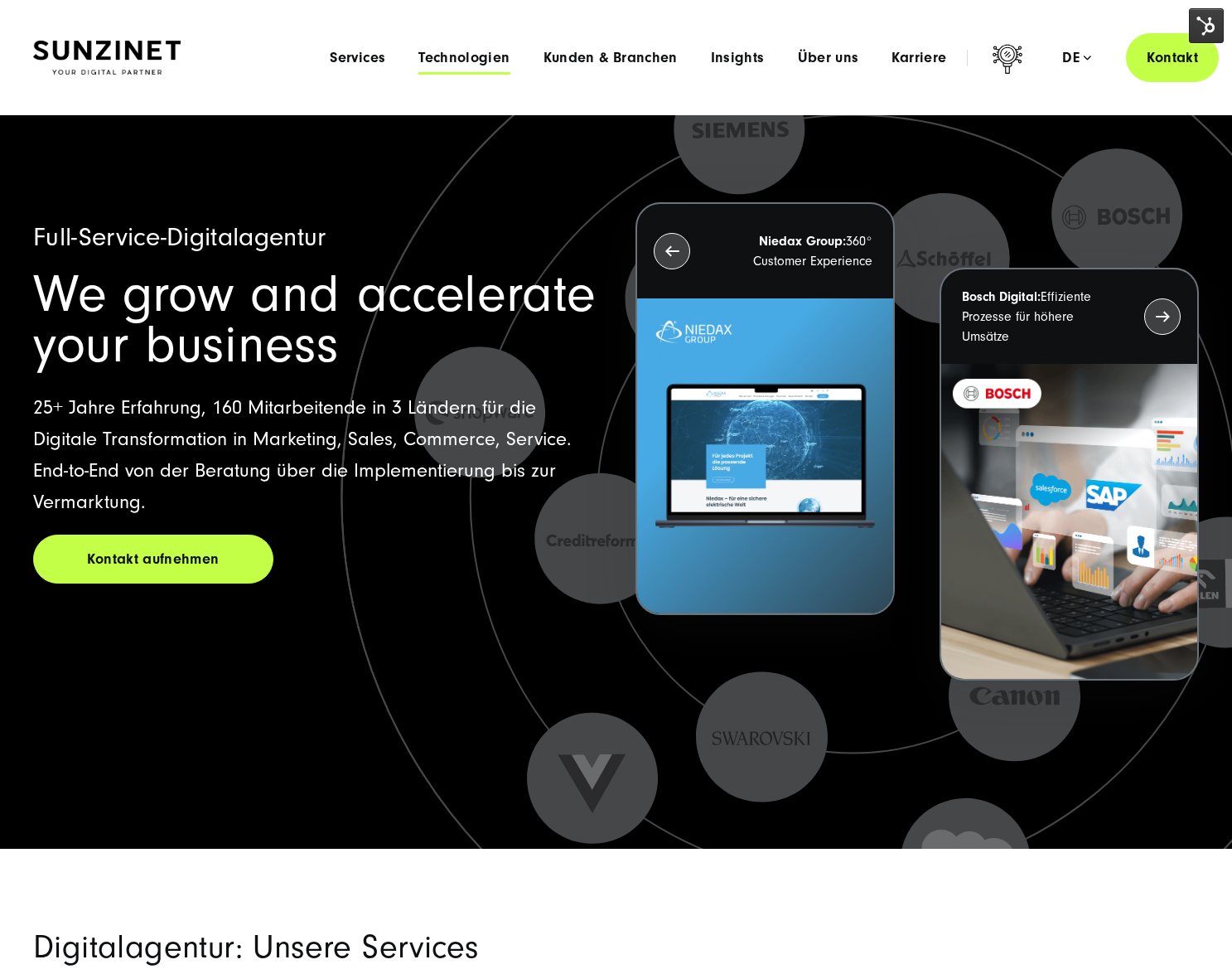
click at [480, 56] on span "Technologien" at bounding box center [464, 58] width 91 height 16
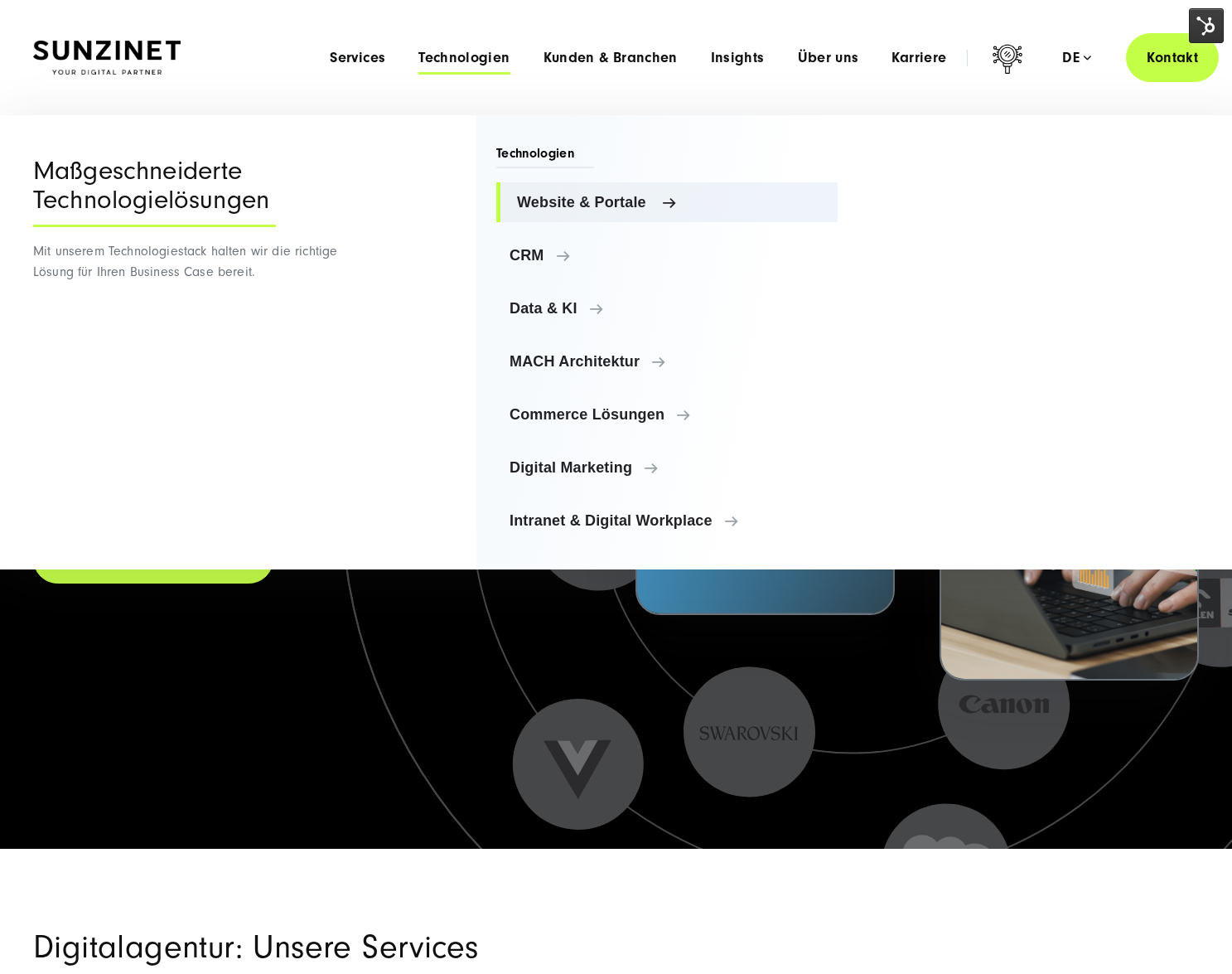
click at [546, 191] on link "Website & Portale" at bounding box center [667, 201] width 341 height 39
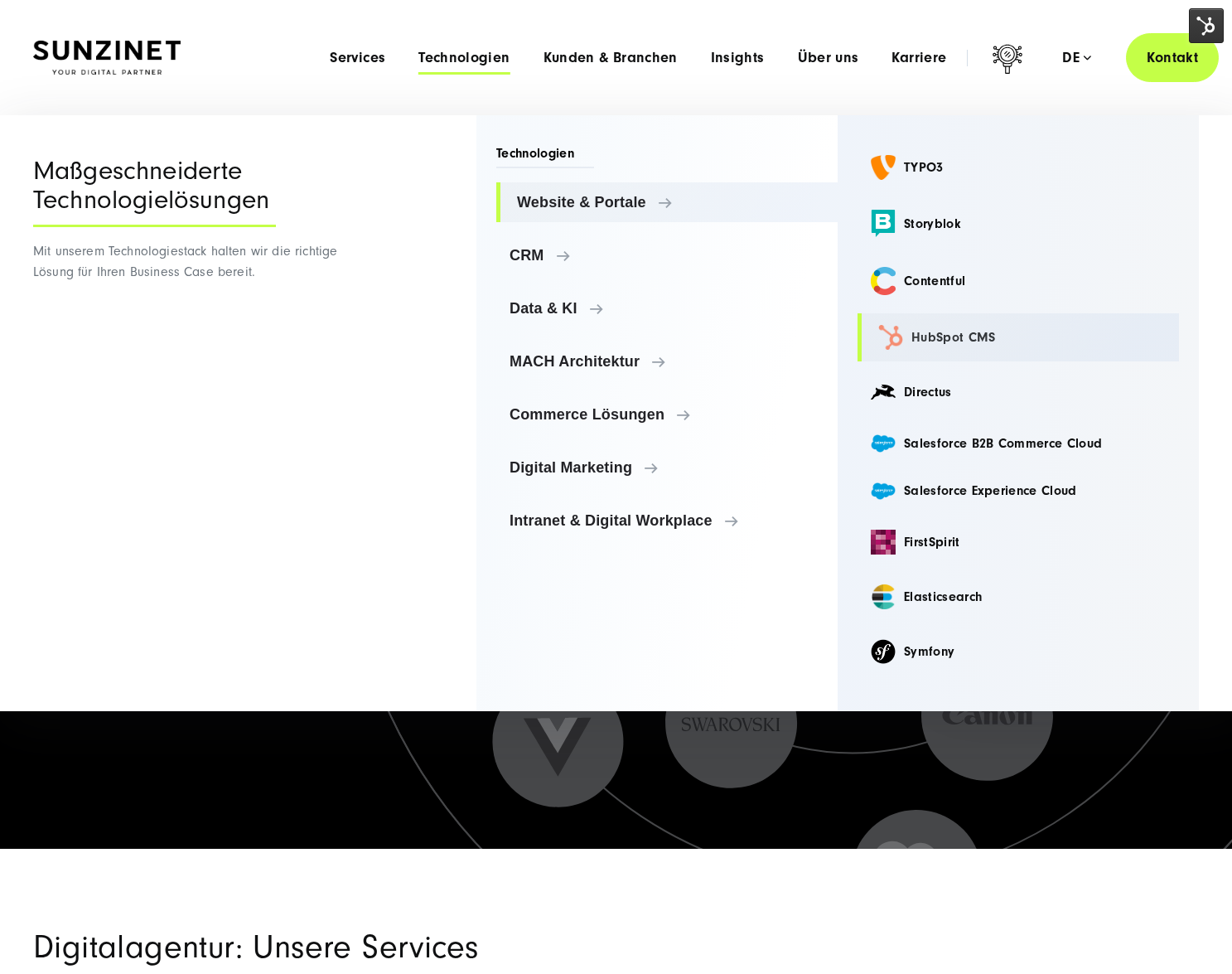
click at [947, 349] on link "HubSpot CMS" at bounding box center [1018, 337] width 321 height 48
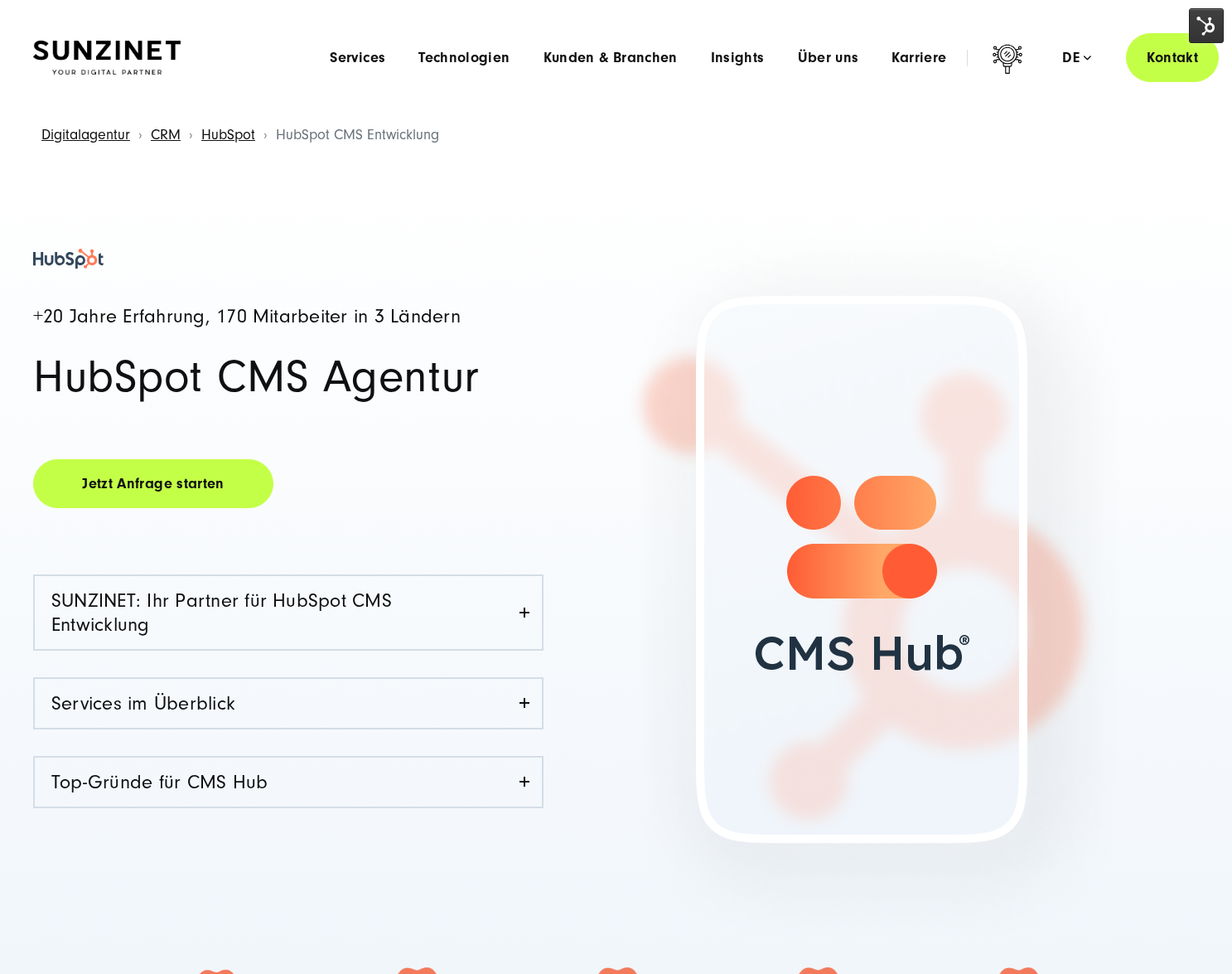
click at [420, 158] on div "+20 Jahre Erfahrung, 170 Mitarbeiter in 3 Ländern HubSpot CMS Agentur Jetzt Anf…" at bounding box center [616, 650] width 1232 height 986
click at [455, 58] on span "Technologien" at bounding box center [464, 58] width 91 height 16
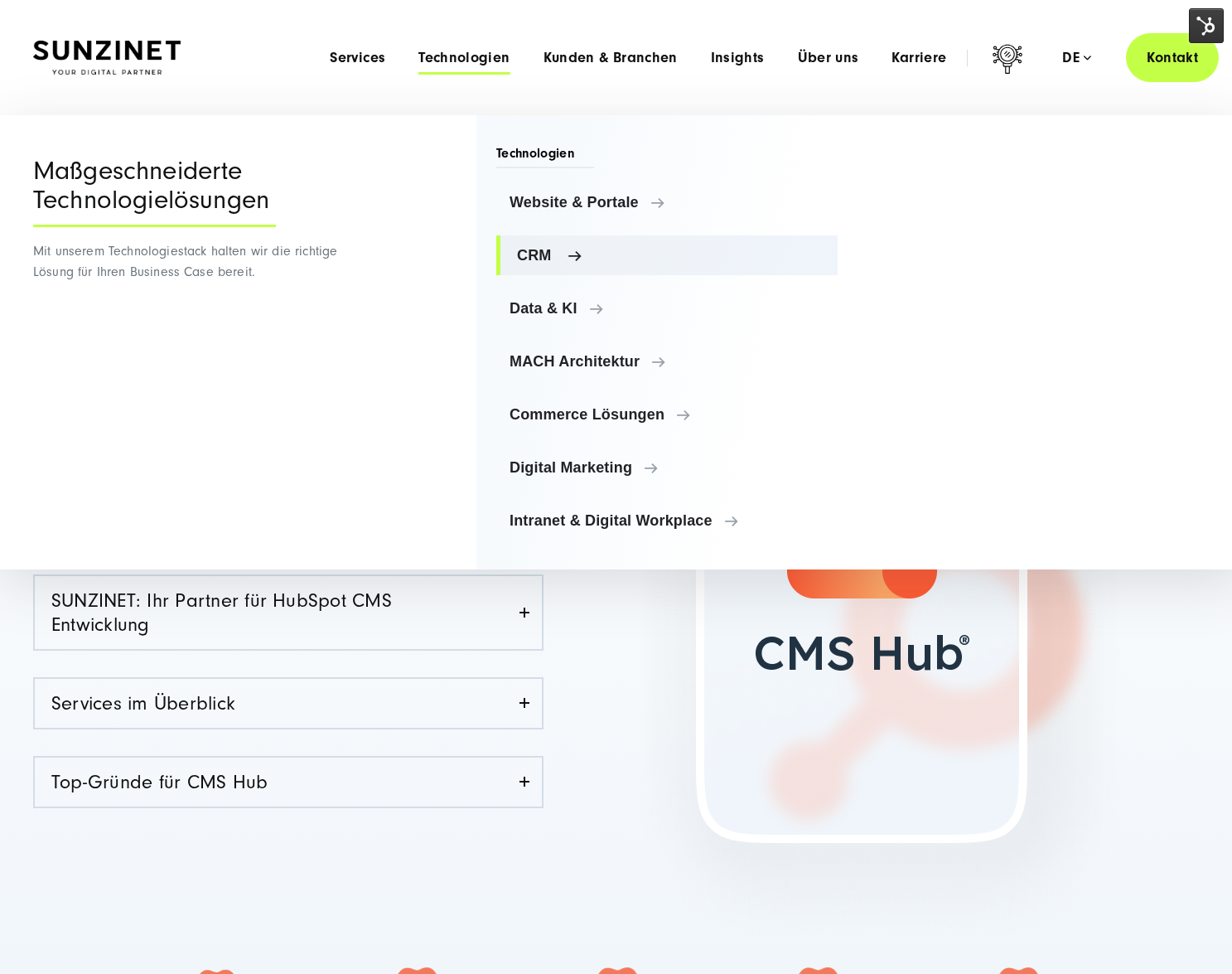
click at [602, 266] on link "CRM" at bounding box center [667, 254] width 341 height 39
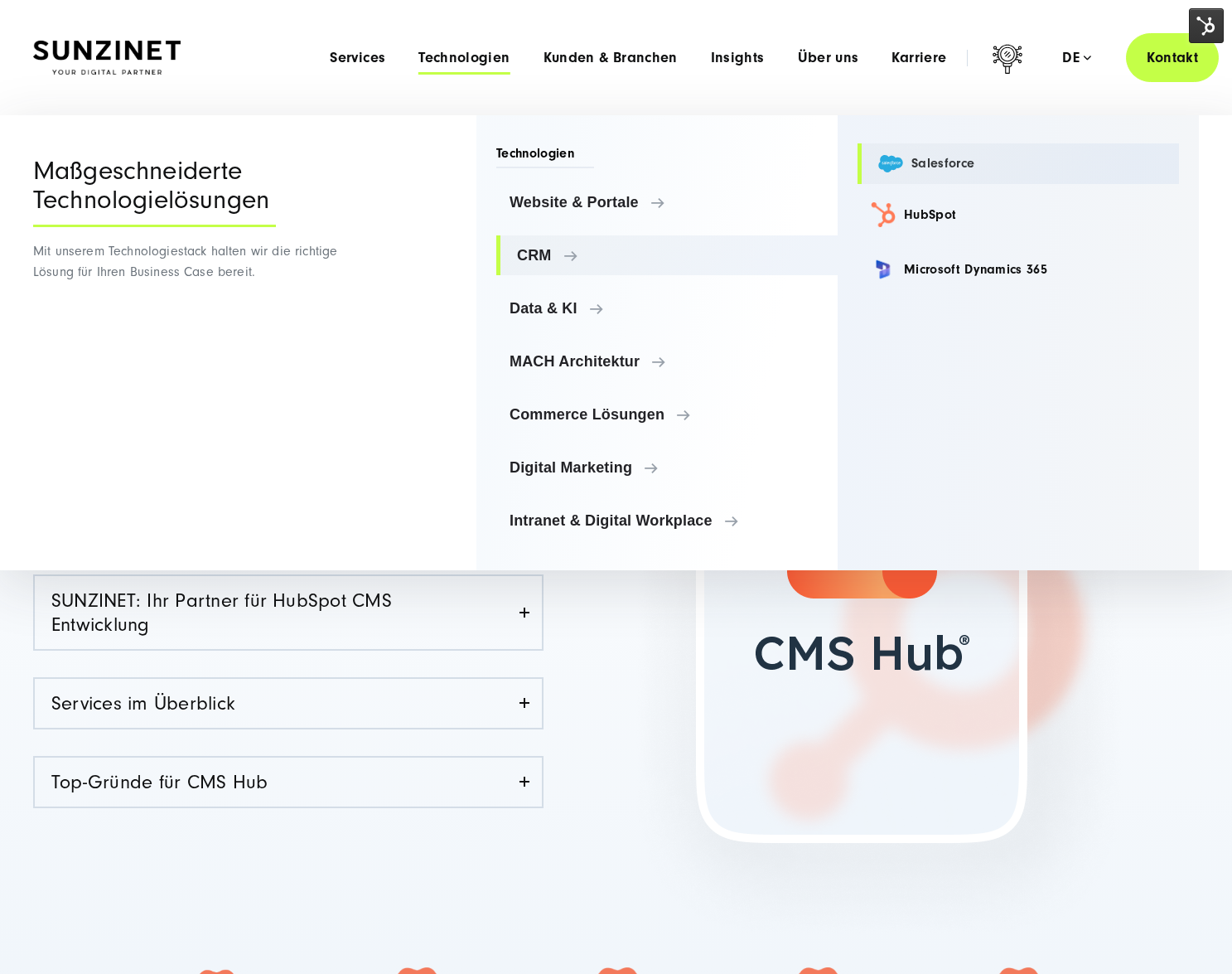
click at [982, 152] on link "Salesforce" at bounding box center [1018, 164] width 321 height 40
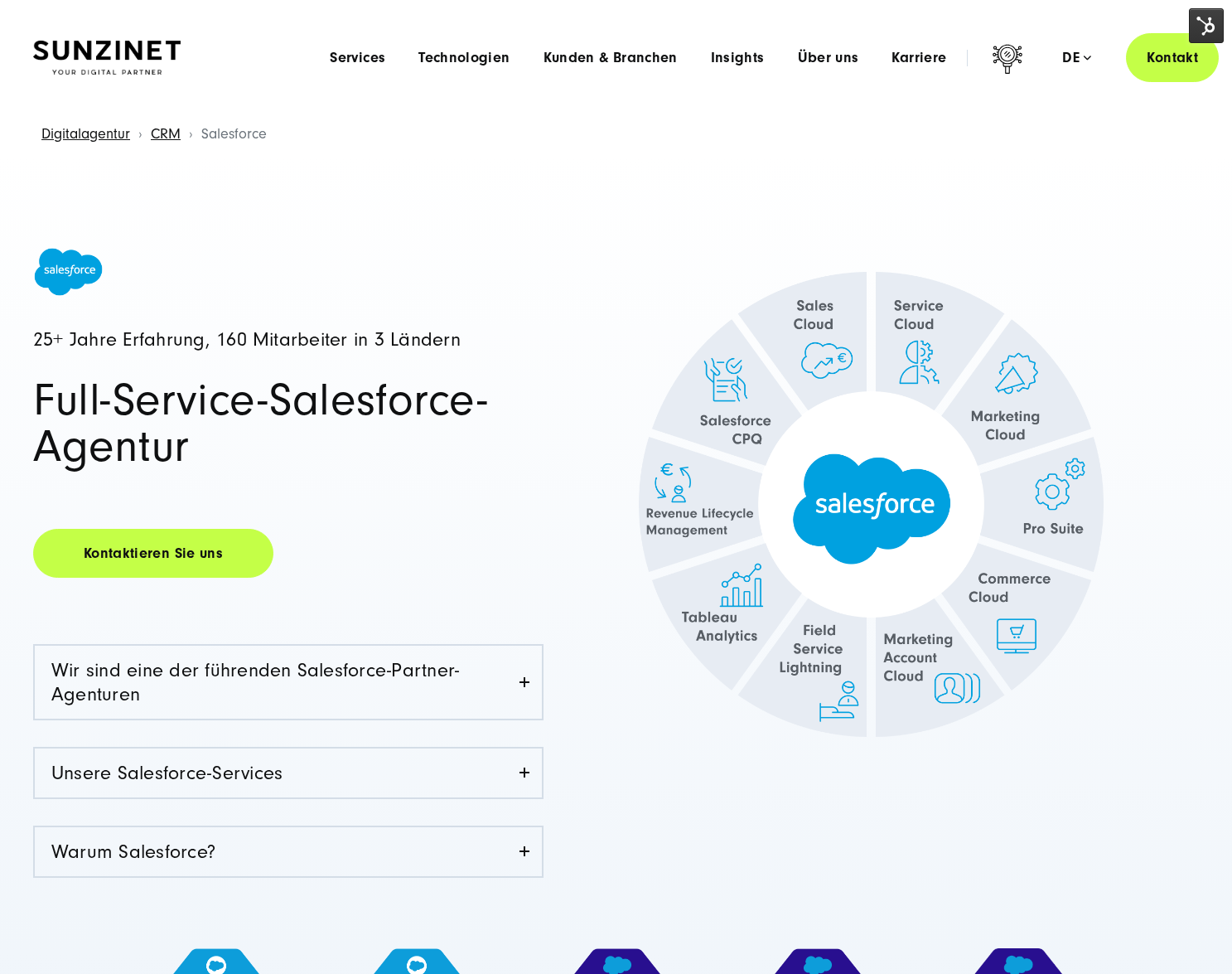
drag, startPoint x: 923, startPoint y: 568, endPoint x: 174, endPoint y: 0, distance: 940.0
